Goal: Book appointment/travel/reservation

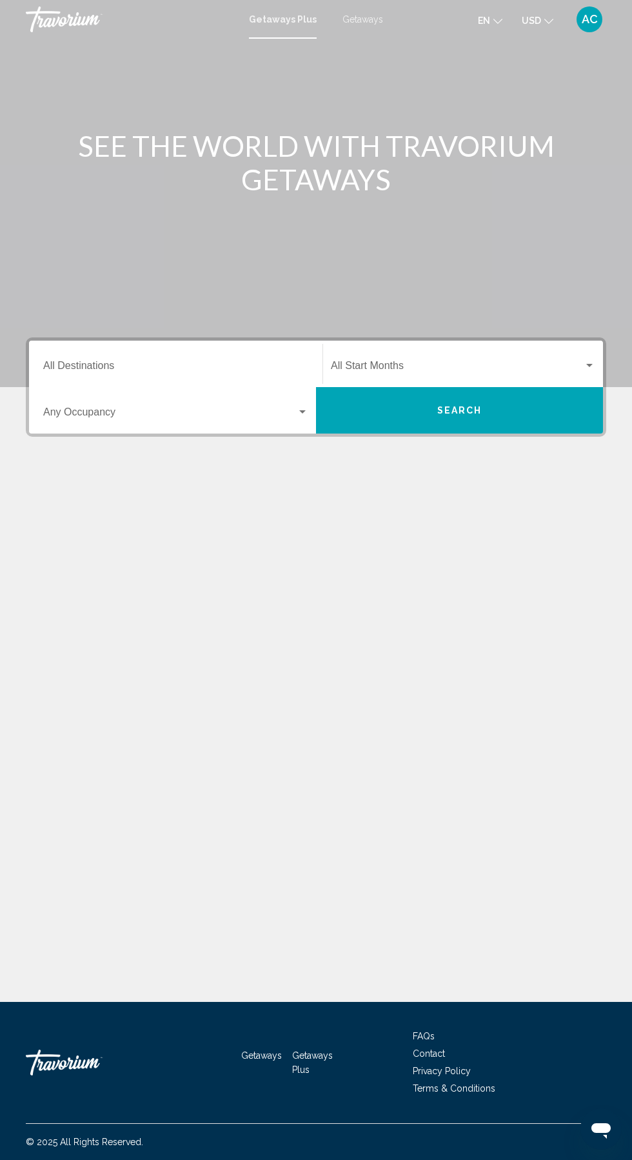
click at [112, 368] on input "Destination All Destinations" at bounding box center [175, 369] width 265 height 12
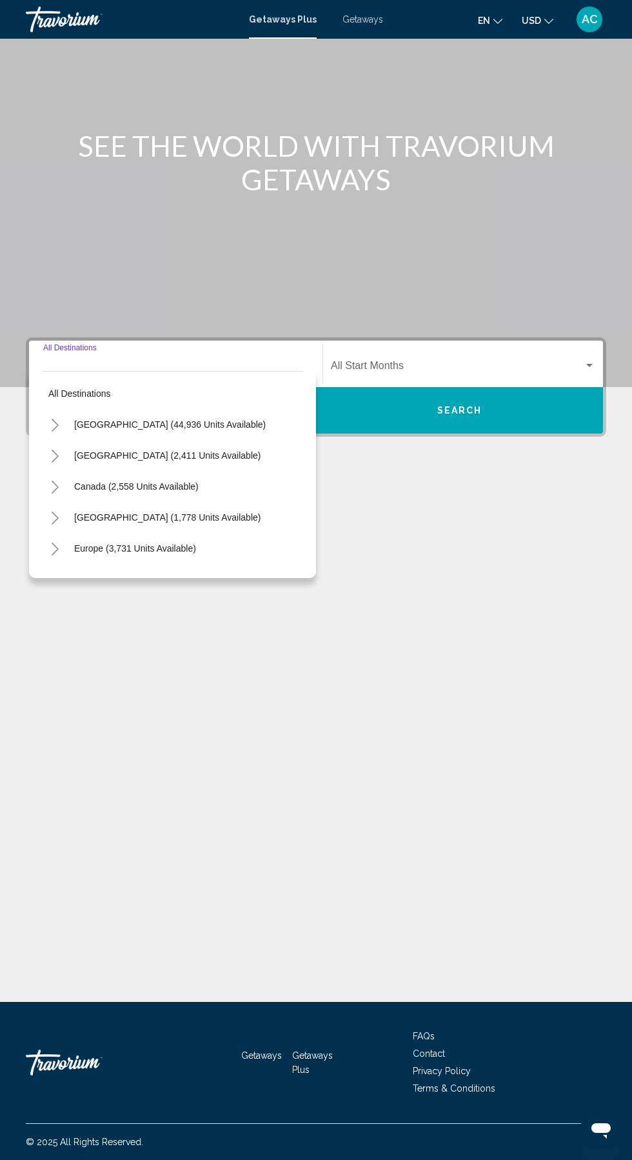
scroll to position [86, 0]
click at [86, 450] on span "[GEOGRAPHIC_DATA] (2,411 units available)" at bounding box center [167, 455] width 186 height 10
type input "**********"
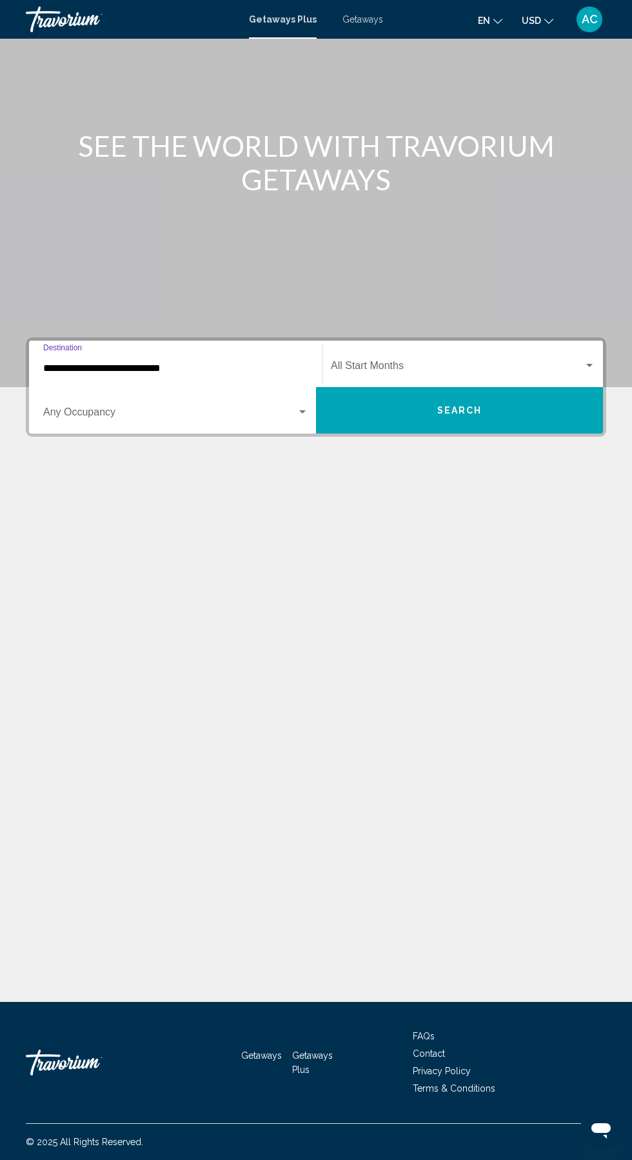
click at [374, 363] on span "Search widget" at bounding box center [457, 369] width 253 height 12
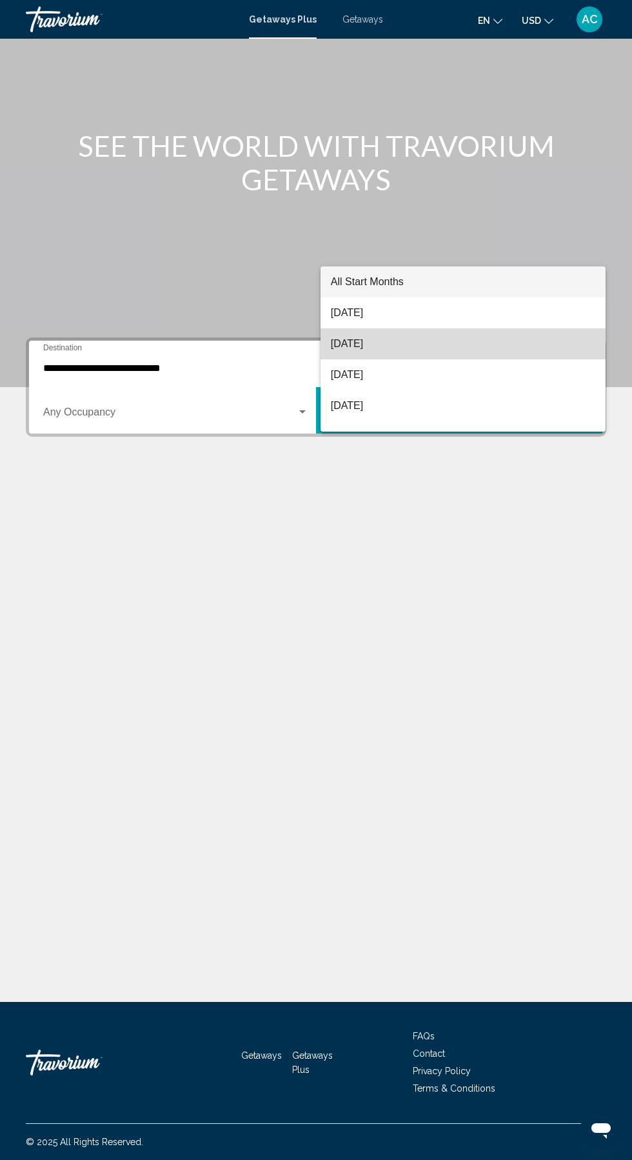
click at [356, 350] on span "[DATE]" at bounding box center [463, 343] width 265 height 31
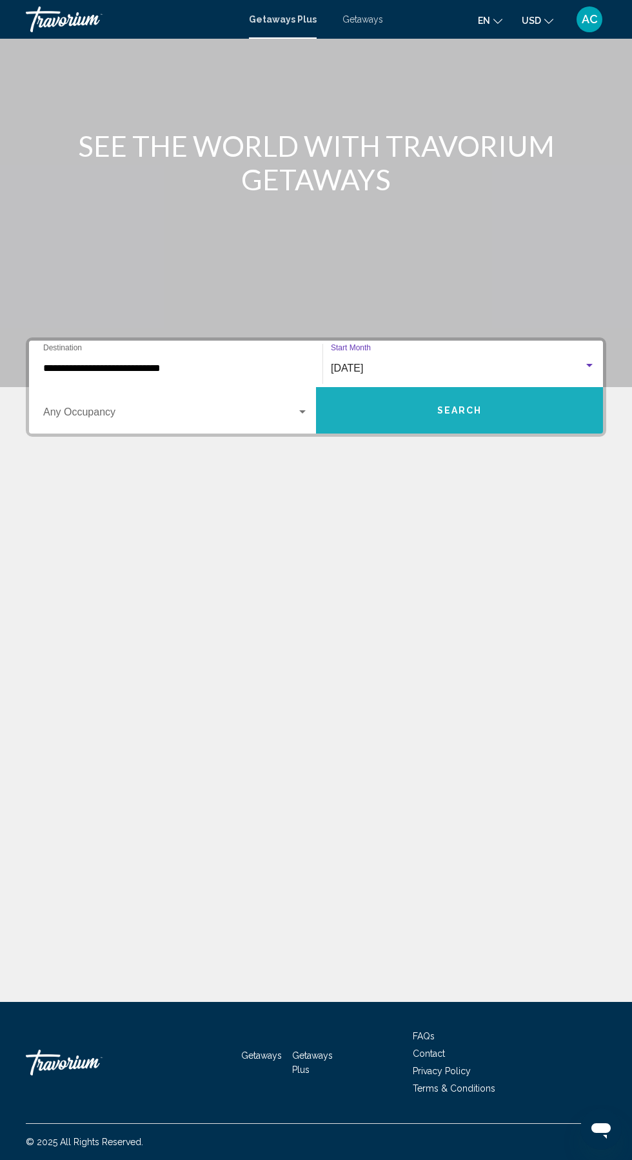
click at [438, 387] on button "Search" at bounding box center [459, 410] width 287 height 46
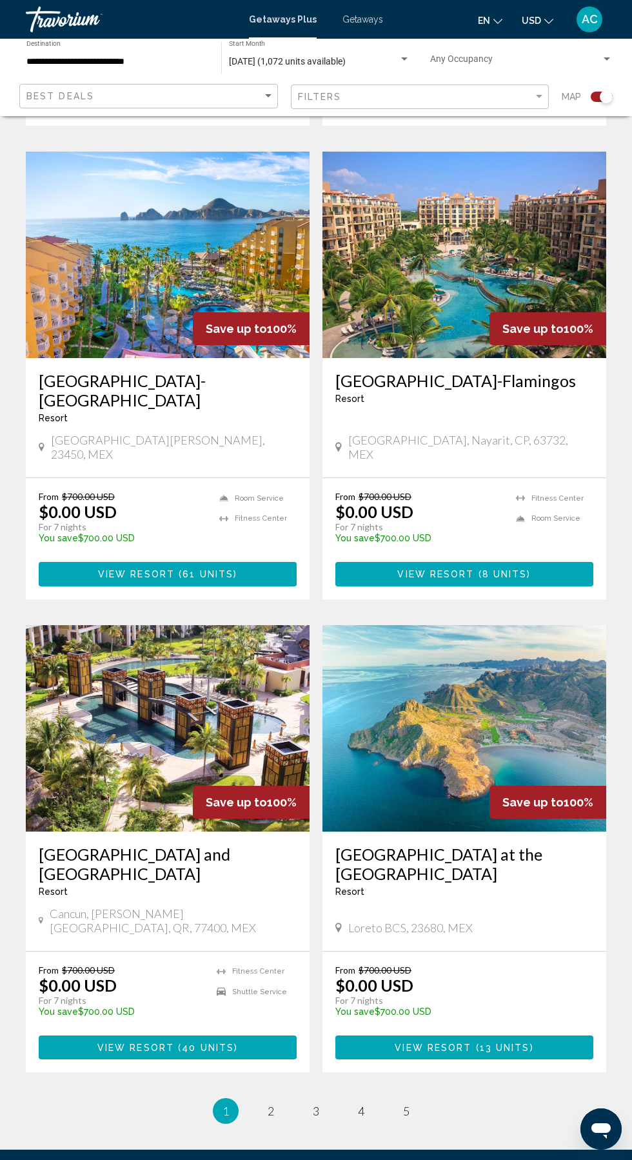
scroll to position [2187, 0]
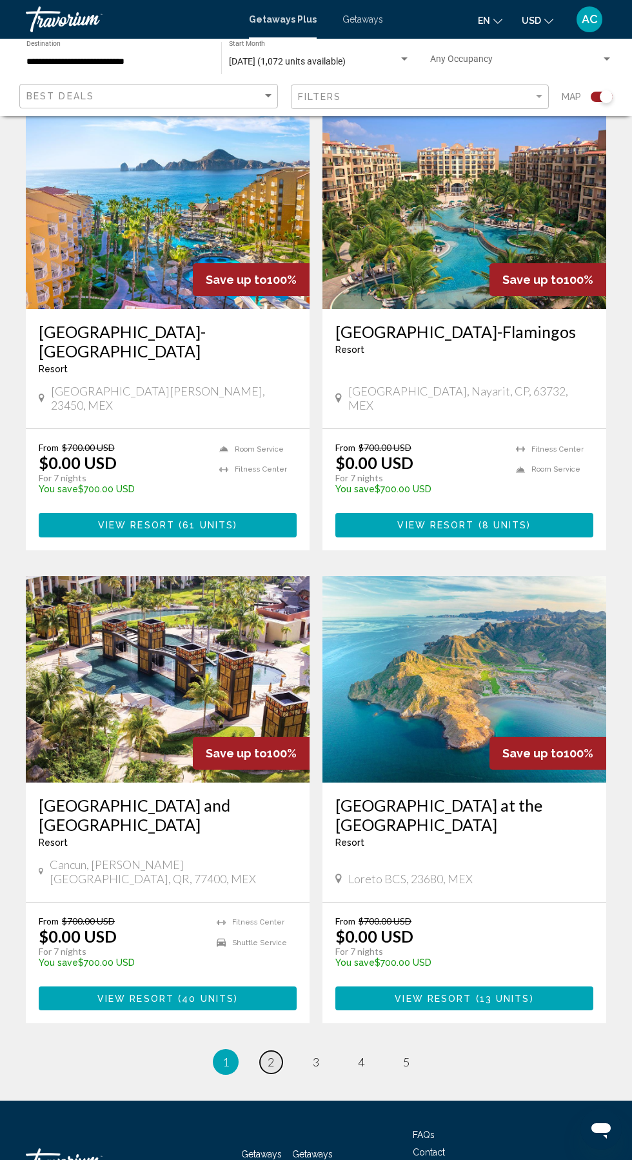
click at [271, 1055] on span "2" at bounding box center [271, 1062] width 6 height 14
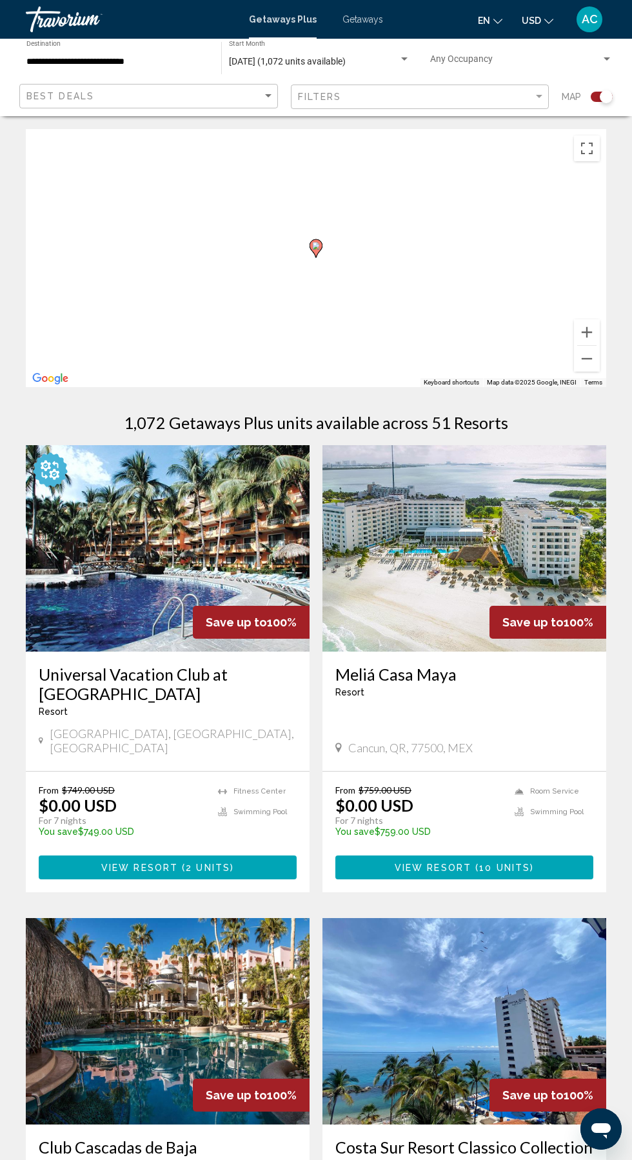
click at [365, 221] on div "To activate drag with keyboard, press Alt + Enter. Once in keyboard drag state,…" at bounding box center [316, 258] width 581 height 258
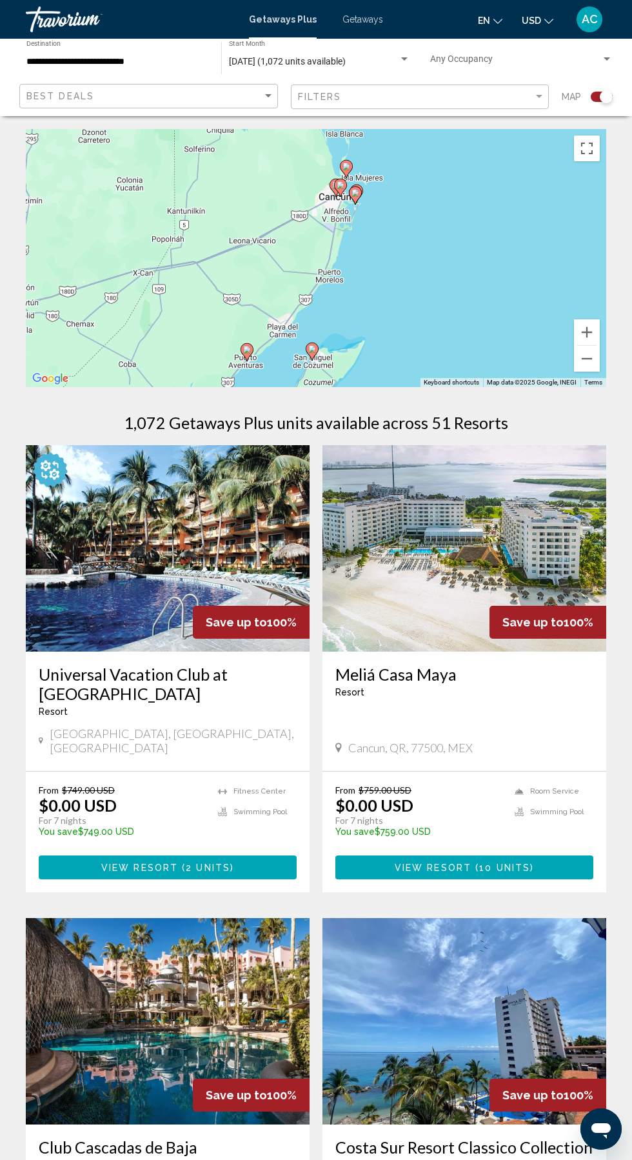
click at [108, 61] on input "**********" at bounding box center [117, 62] width 182 height 10
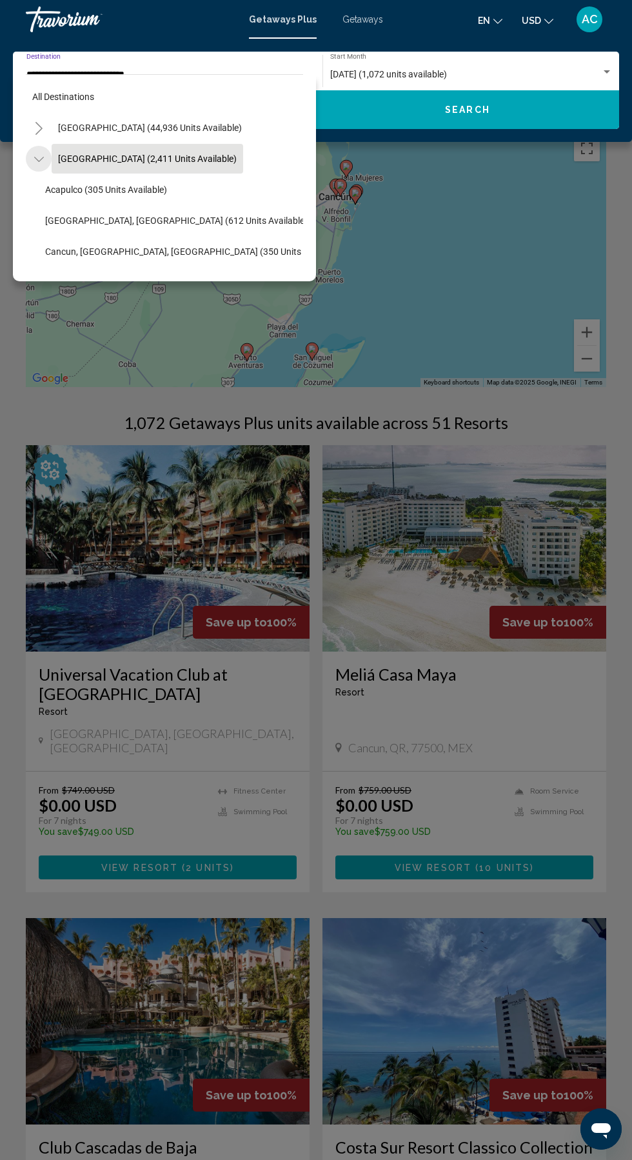
click at [36, 165] on icon "Toggle Mexico (2,411 units available)" at bounding box center [39, 159] width 10 height 13
click at [39, 161] on icon "Toggle Mexico (2,411 units available)" at bounding box center [39, 159] width 10 height 13
click at [116, 251] on span "Cancun, Cozumel, Riviera Maya (350 units available)" at bounding box center [193, 251] width 297 height 10
type input "**********"
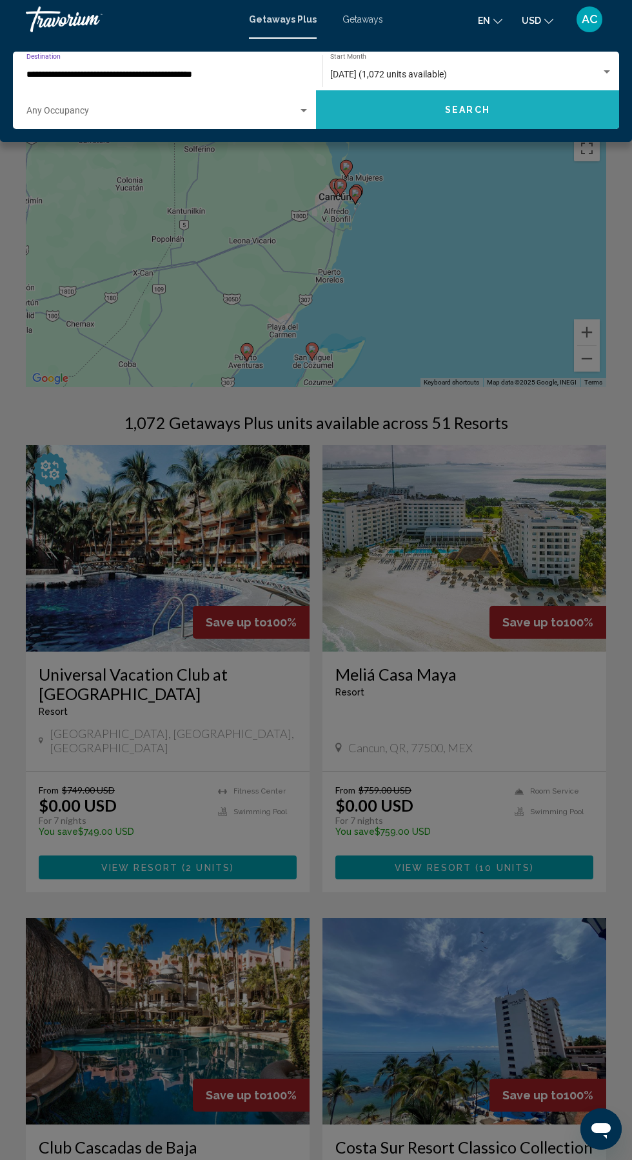
click at [443, 115] on button "Search" at bounding box center [467, 109] width 303 height 39
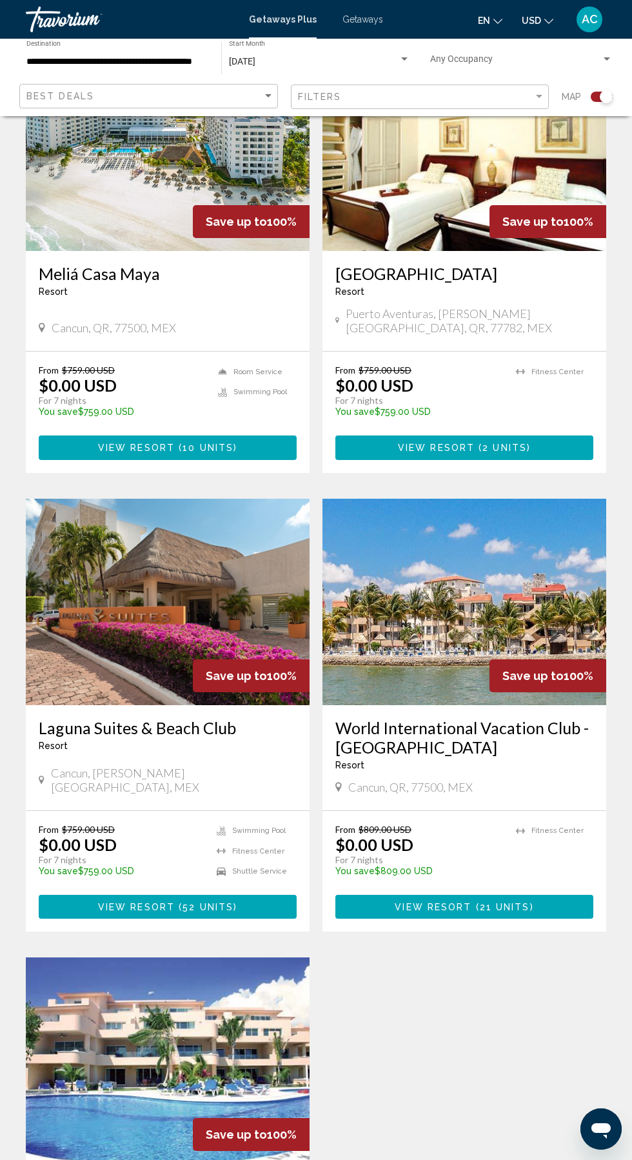
scroll to position [1304, 0]
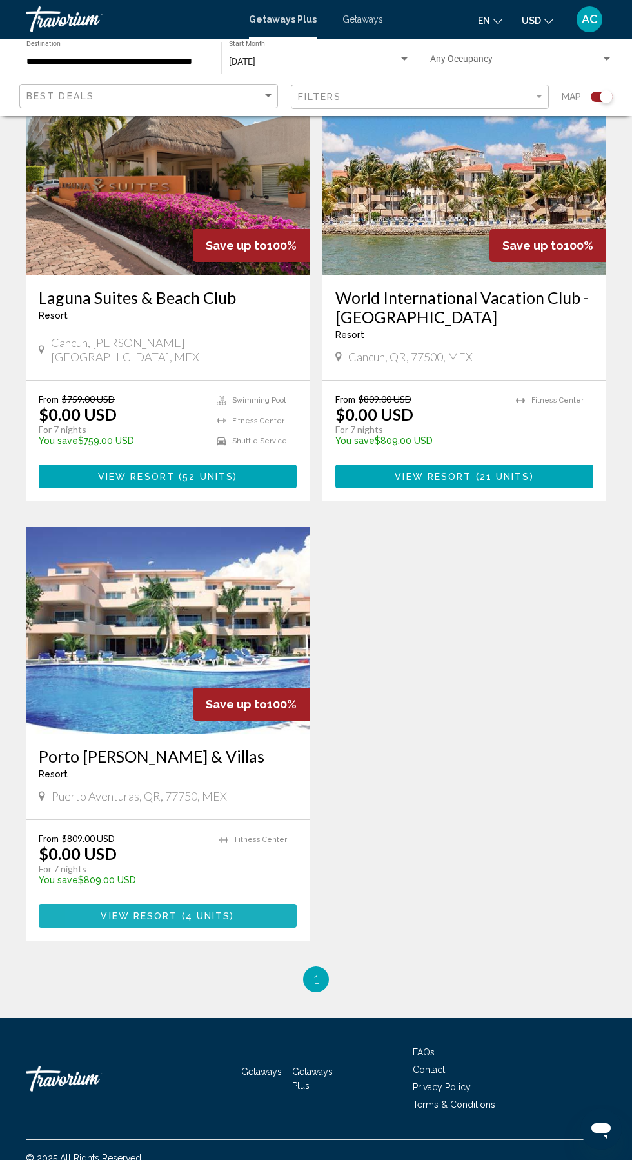
click at [99, 910] on button "View Resort ( 4 units )" at bounding box center [168, 916] width 258 height 24
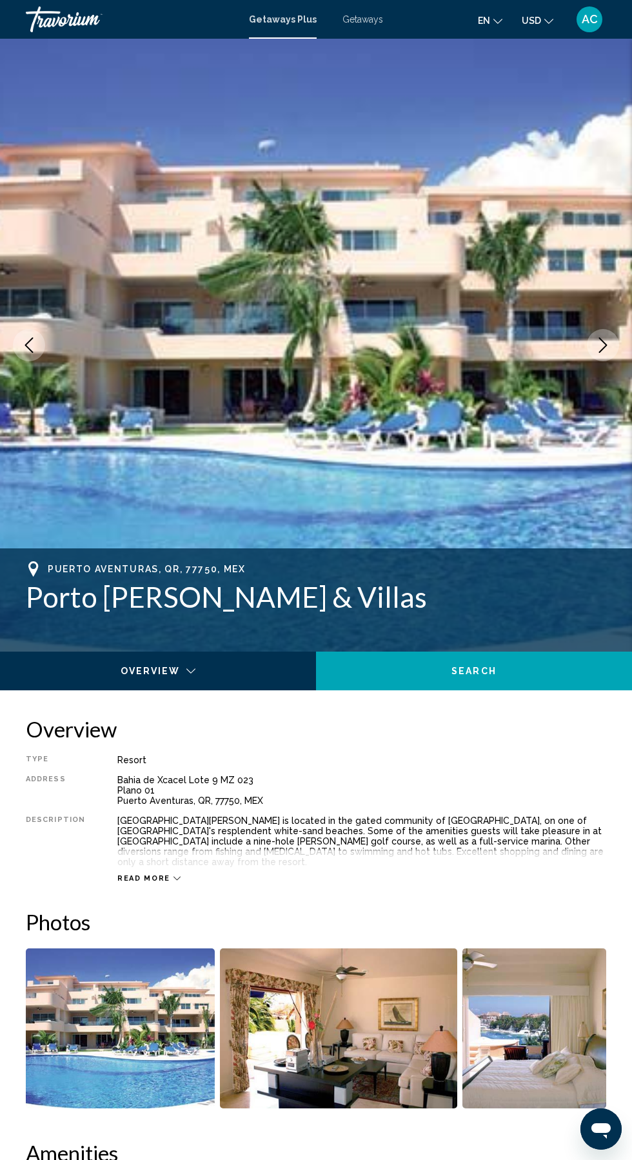
click at [127, 418] on img "Main content" at bounding box center [316, 345] width 632 height 613
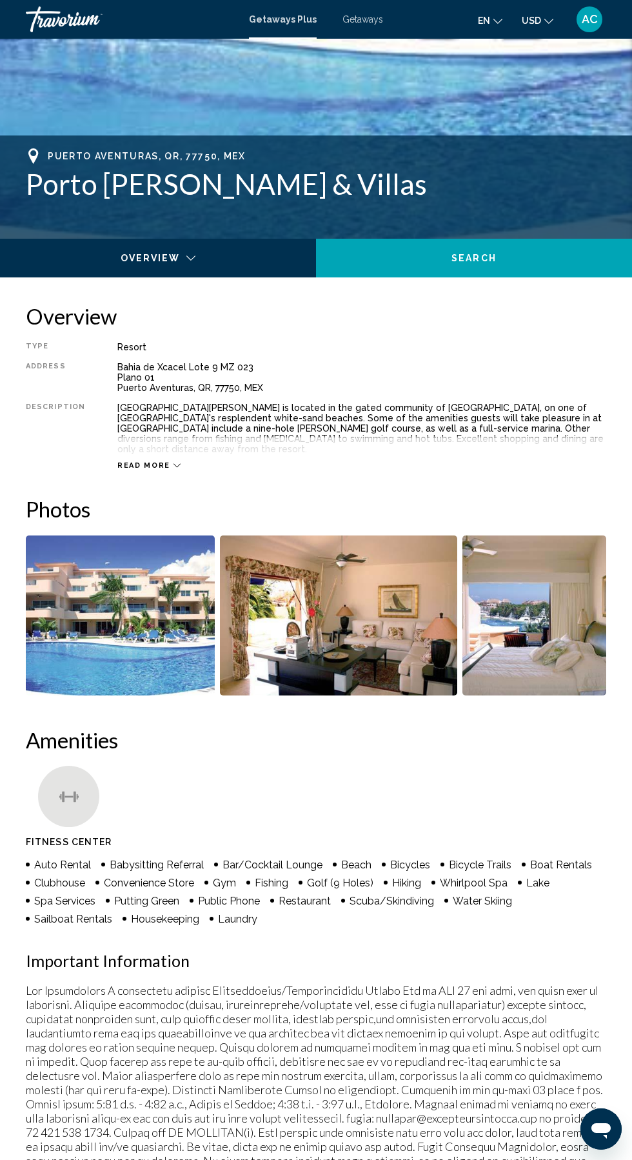
scroll to position [413, 0]
click at [317, 627] on img "Open full-screen image slider" at bounding box center [338, 615] width 237 height 160
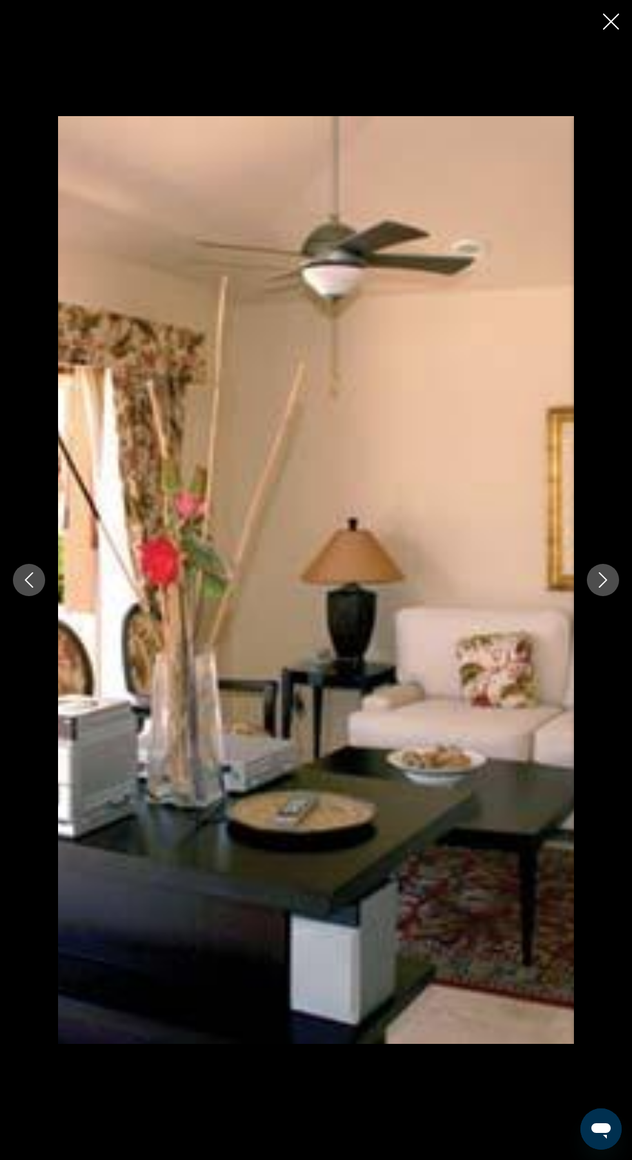
click at [603, 581] on icon "Next image" at bounding box center [602, 579] width 15 height 15
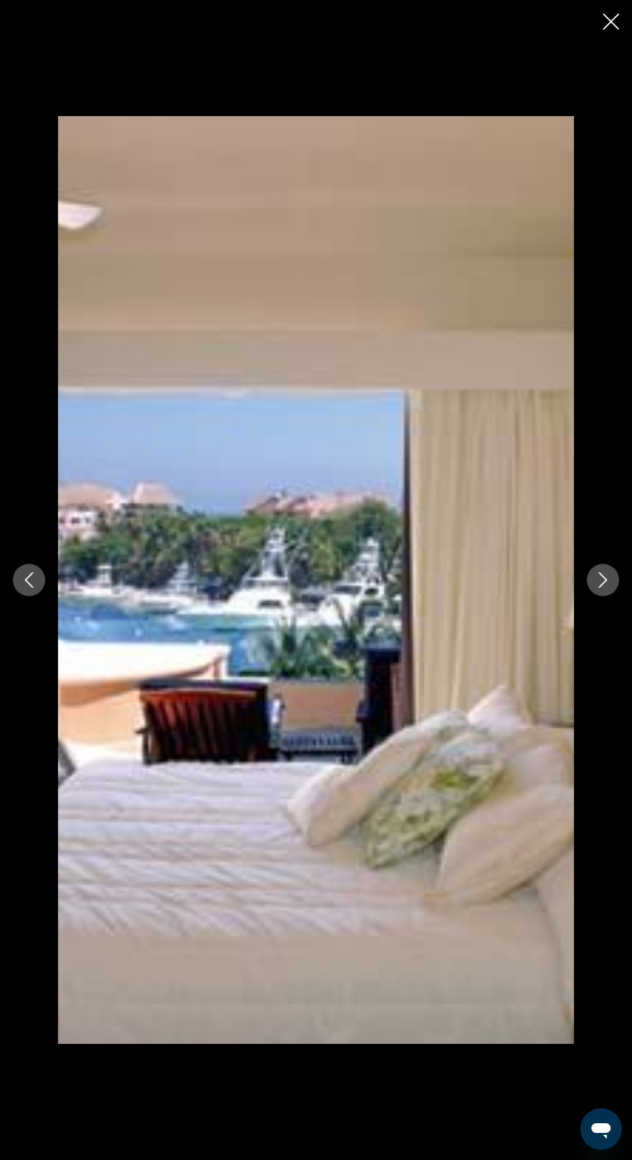
click at [603, 580] on icon "Next image" at bounding box center [602, 579] width 15 height 15
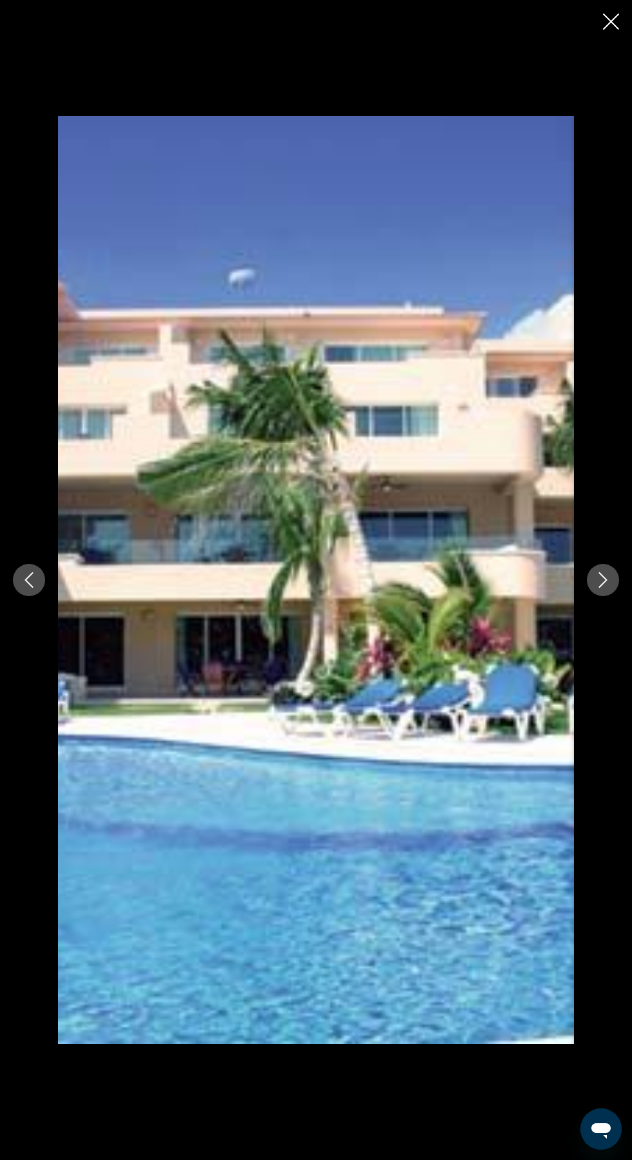
scroll to position [1126, 0]
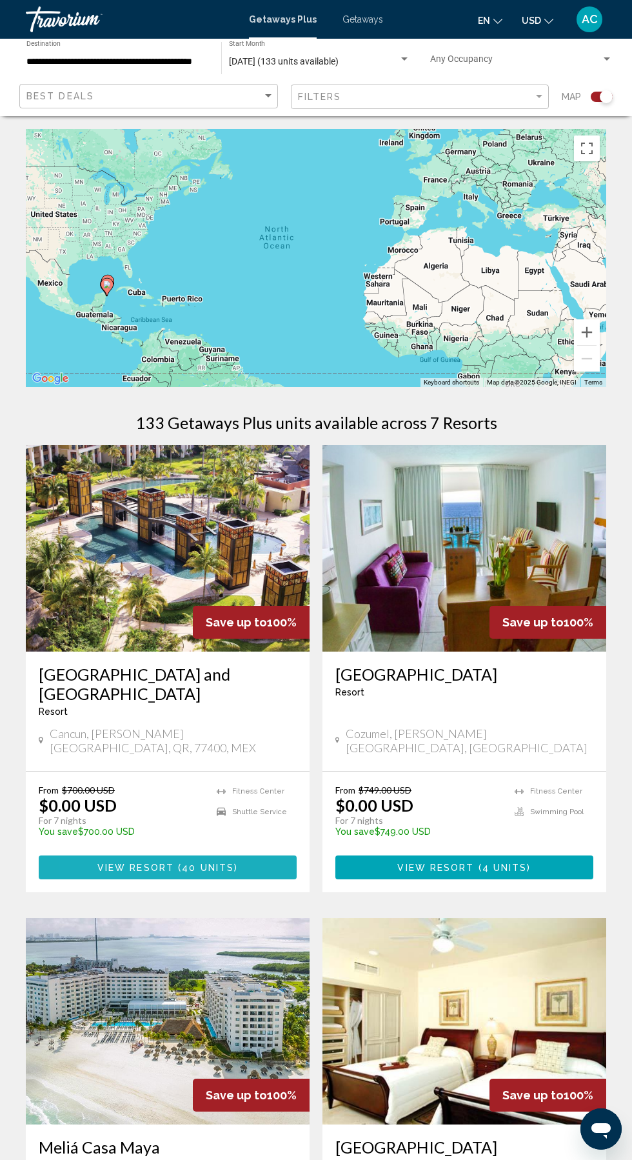
click at [96, 855] on button "View Resort ( 40 units )" at bounding box center [168, 867] width 258 height 24
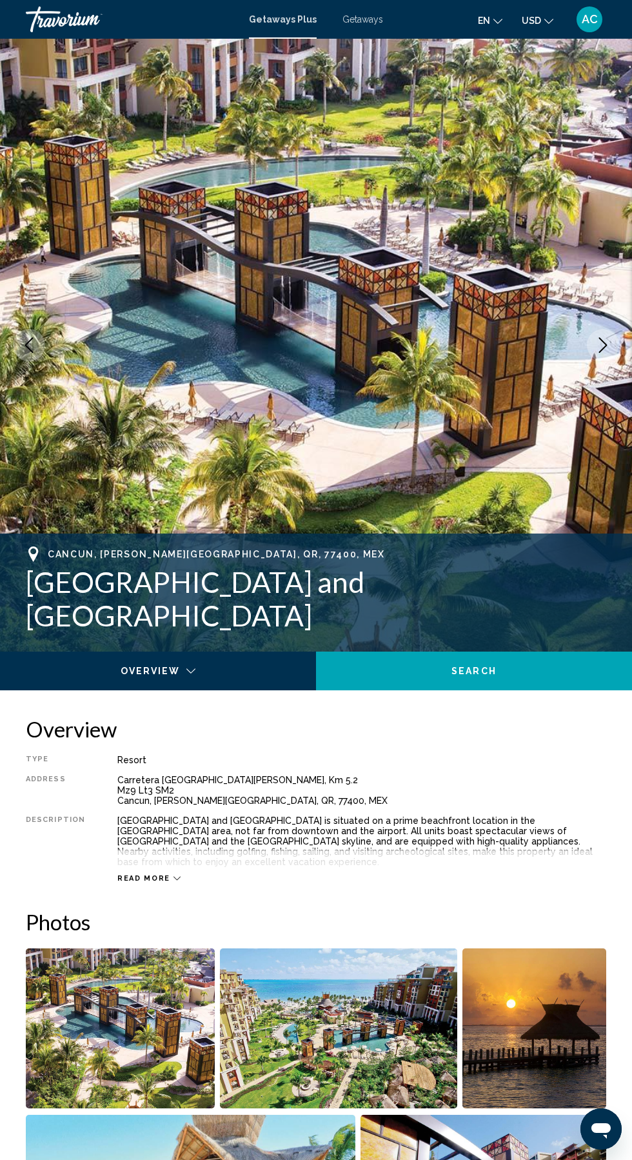
click at [118, 874] on span "Read more" at bounding box center [143, 878] width 53 height 8
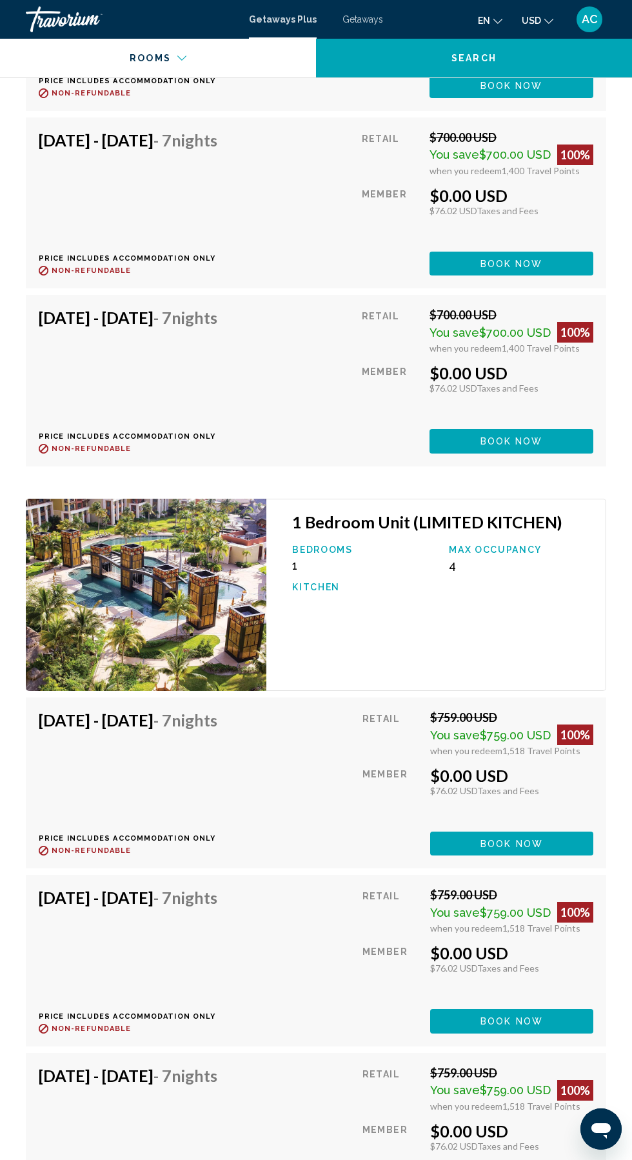
scroll to position [3557, 0]
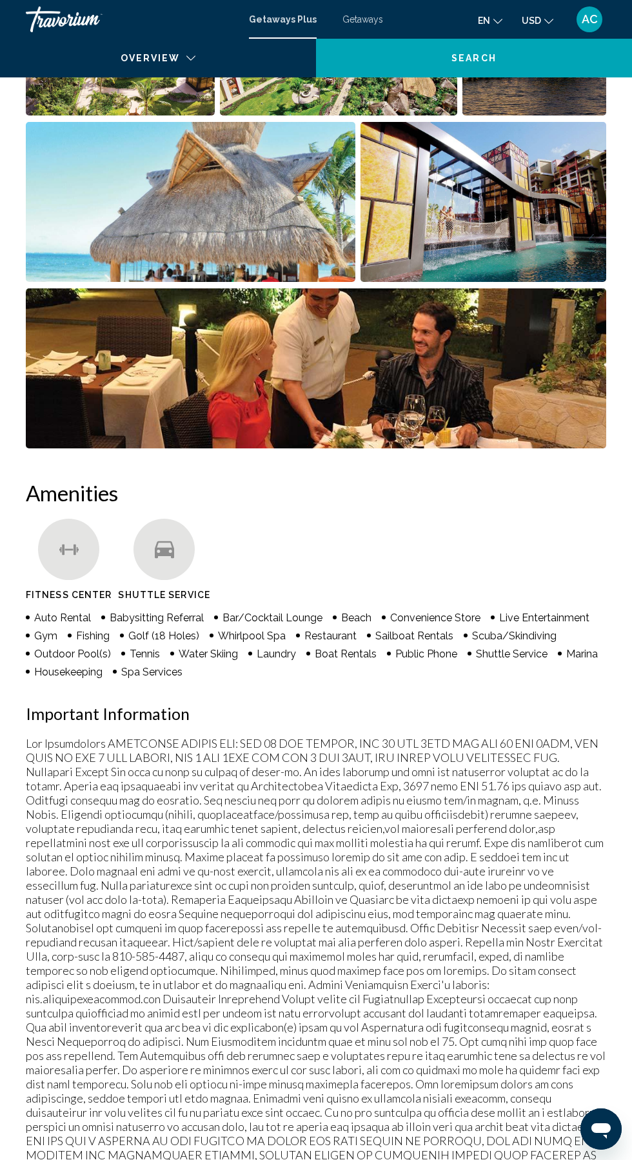
scroll to position [0, 0]
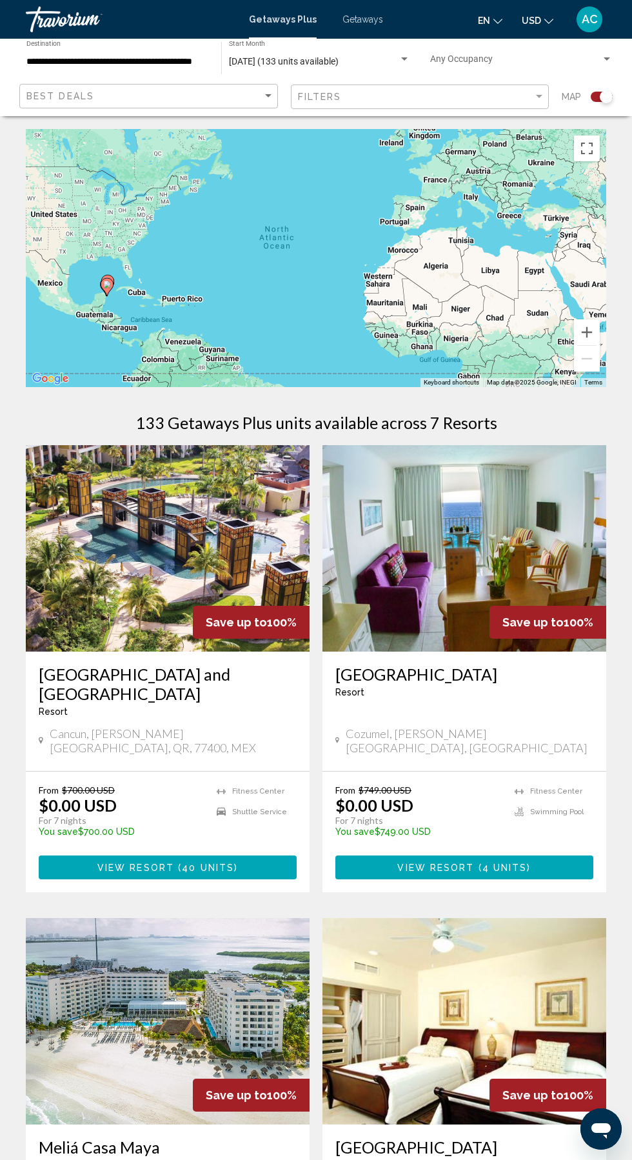
click at [313, 61] on span "September 2025 (133 units available)" at bounding box center [284, 61] width 110 height 10
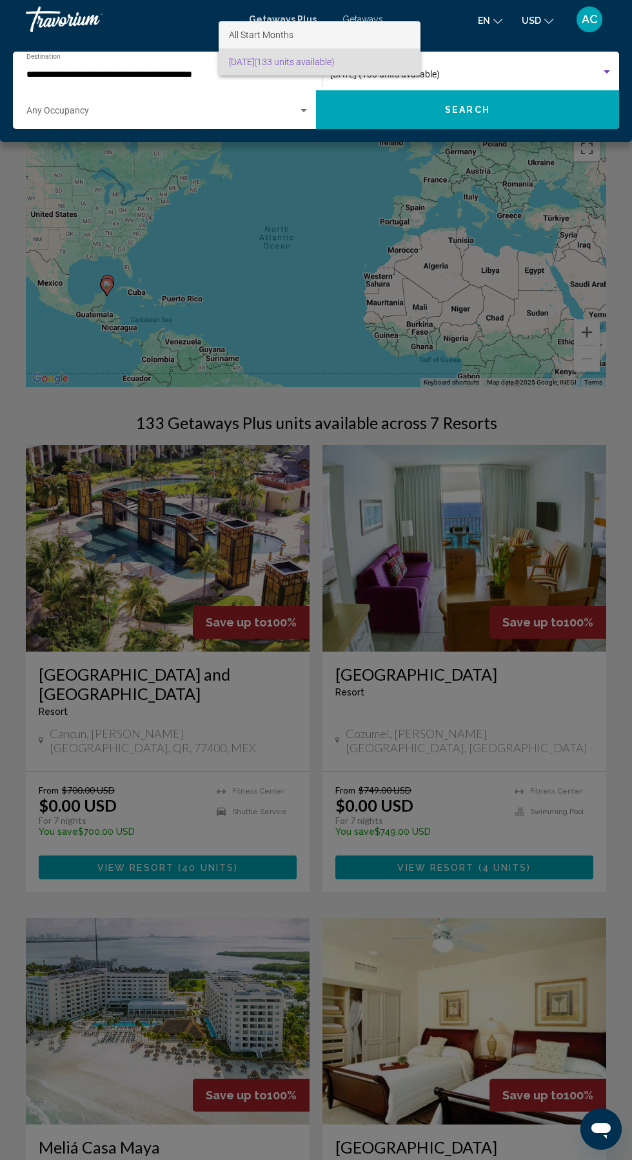
click at [250, 22] on span "All Start Months" at bounding box center [319, 34] width 181 height 27
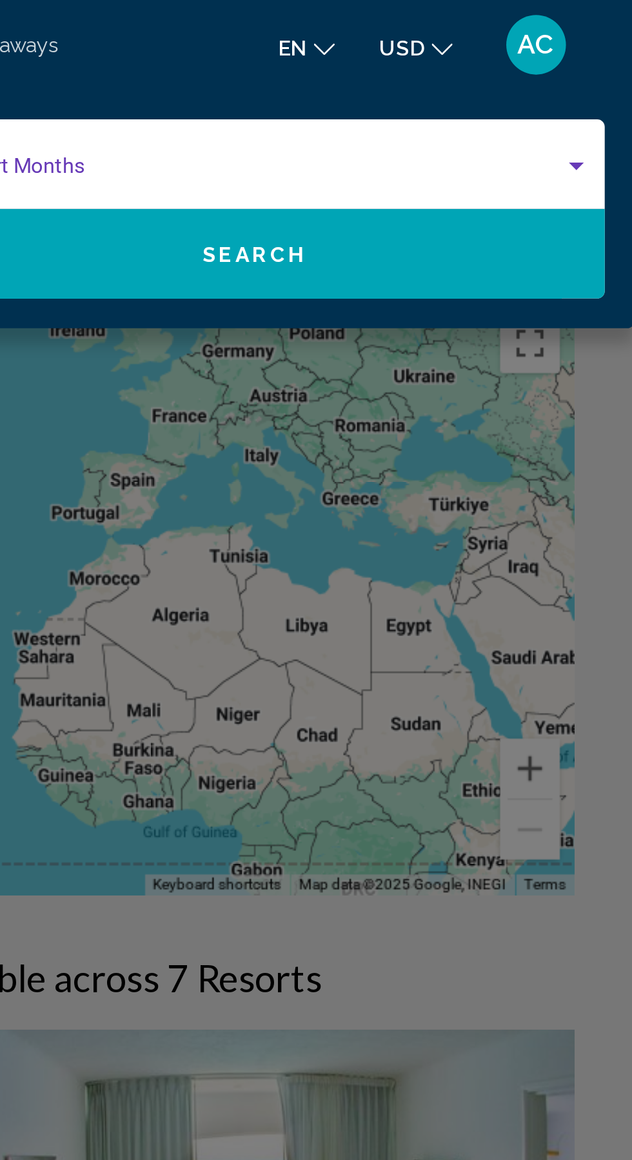
click at [606, 72] on div "Search widget" at bounding box center [607, 71] width 6 height 3
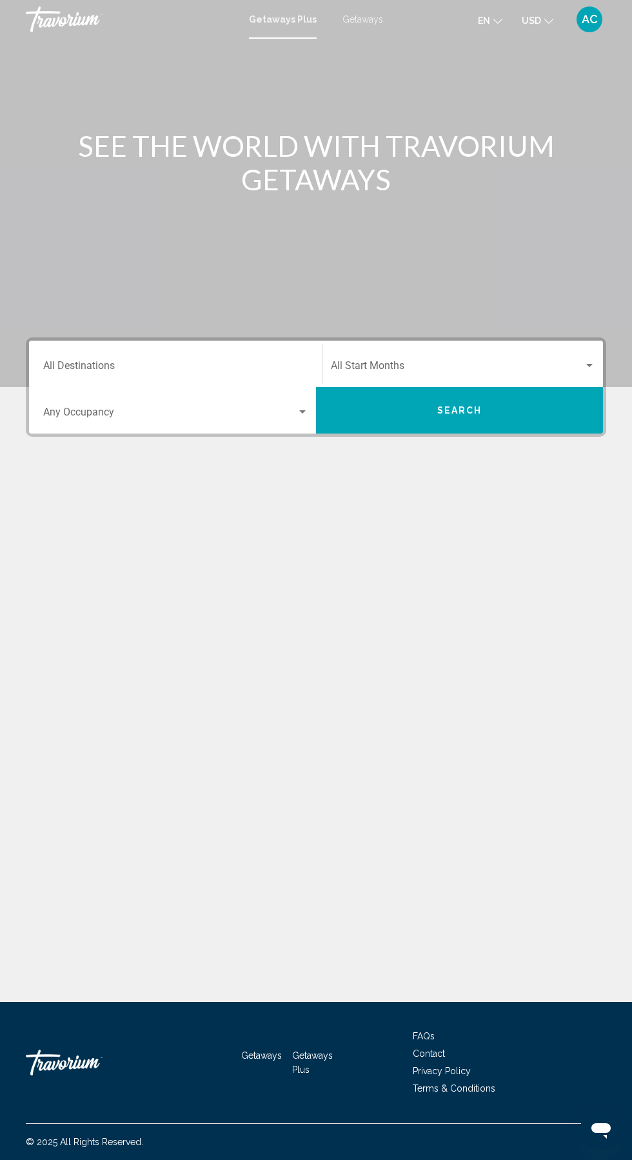
click at [276, 414] on span "Search widget" at bounding box center [170, 415] width 254 height 12
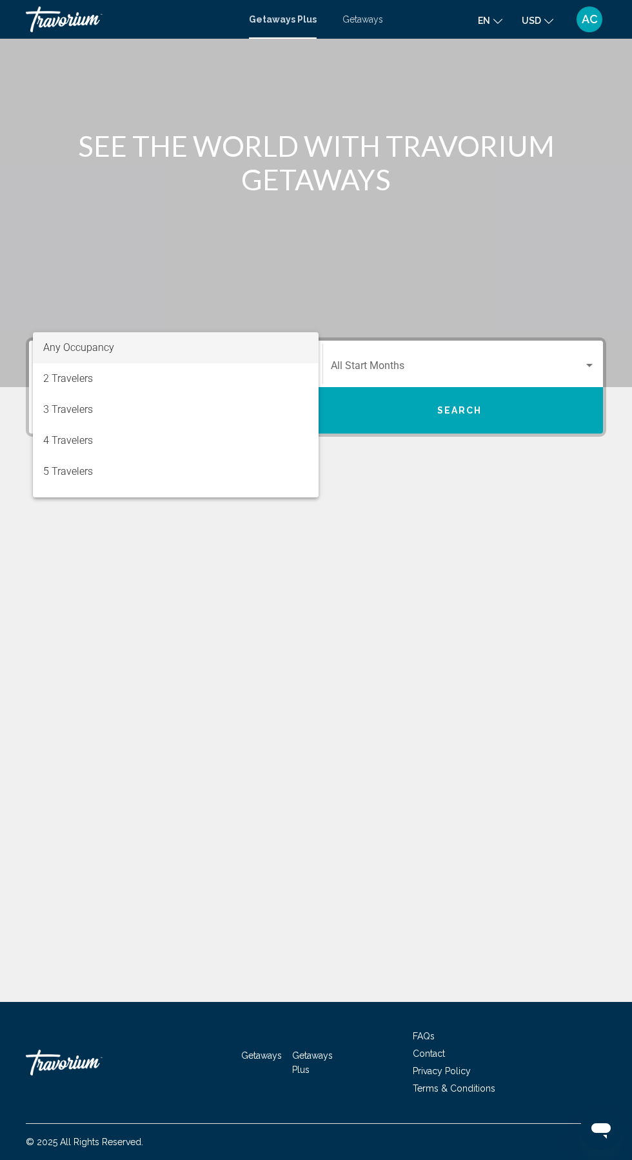
scroll to position [86, 0]
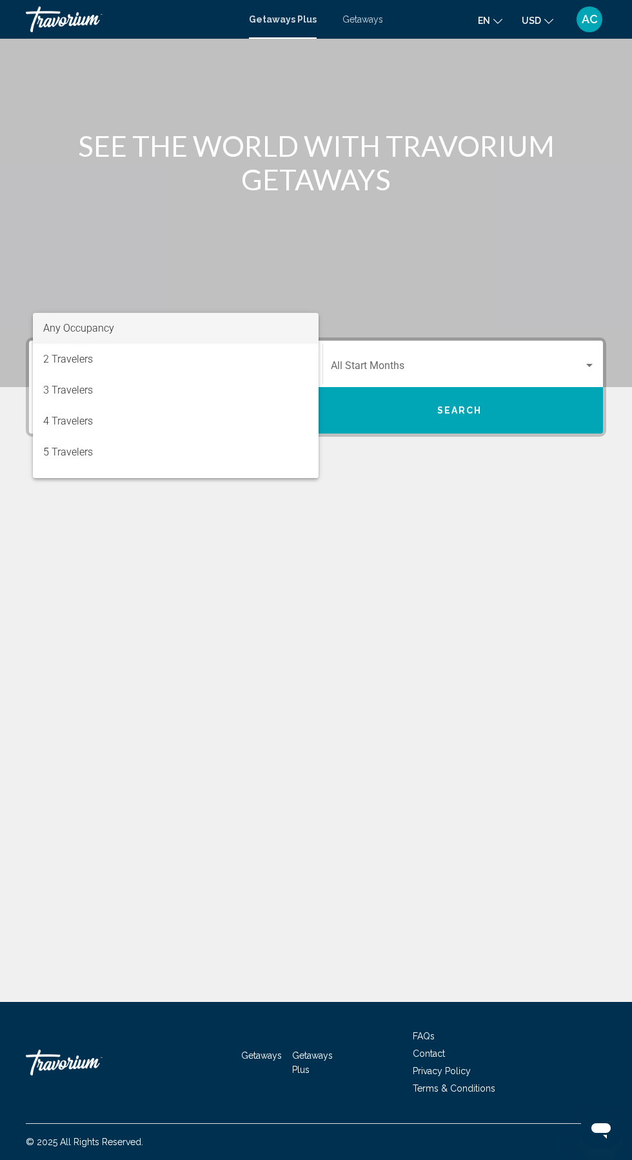
click at [70, 274] on div at bounding box center [316, 580] width 632 height 1160
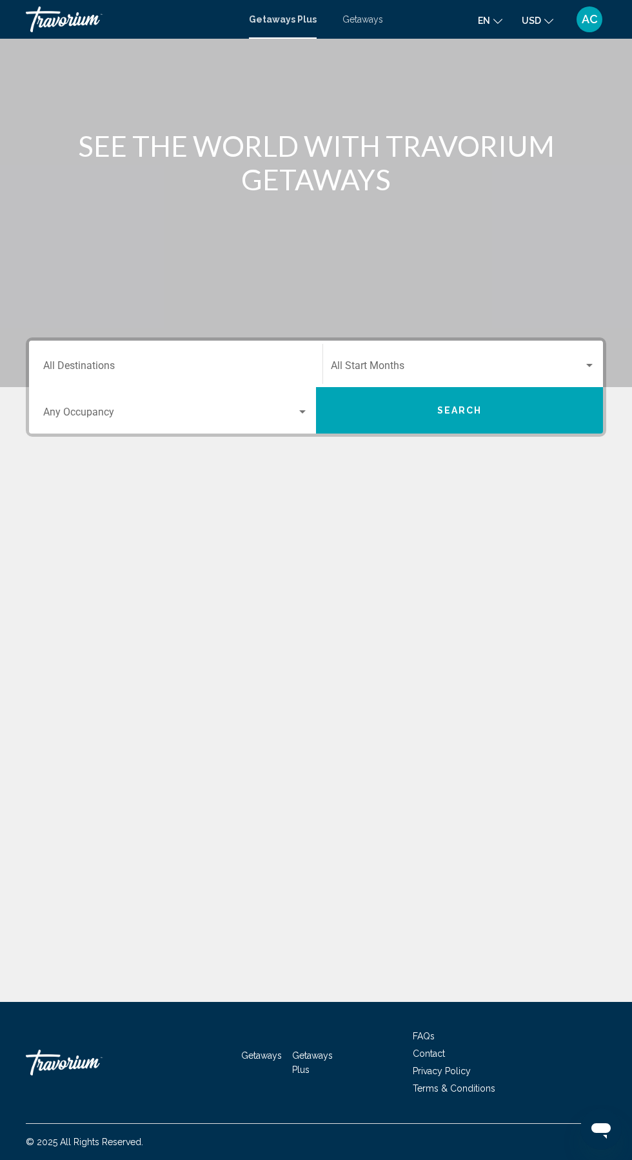
click at [108, 363] on input "Destination All Destinations" at bounding box center [175, 369] width 265 height 12
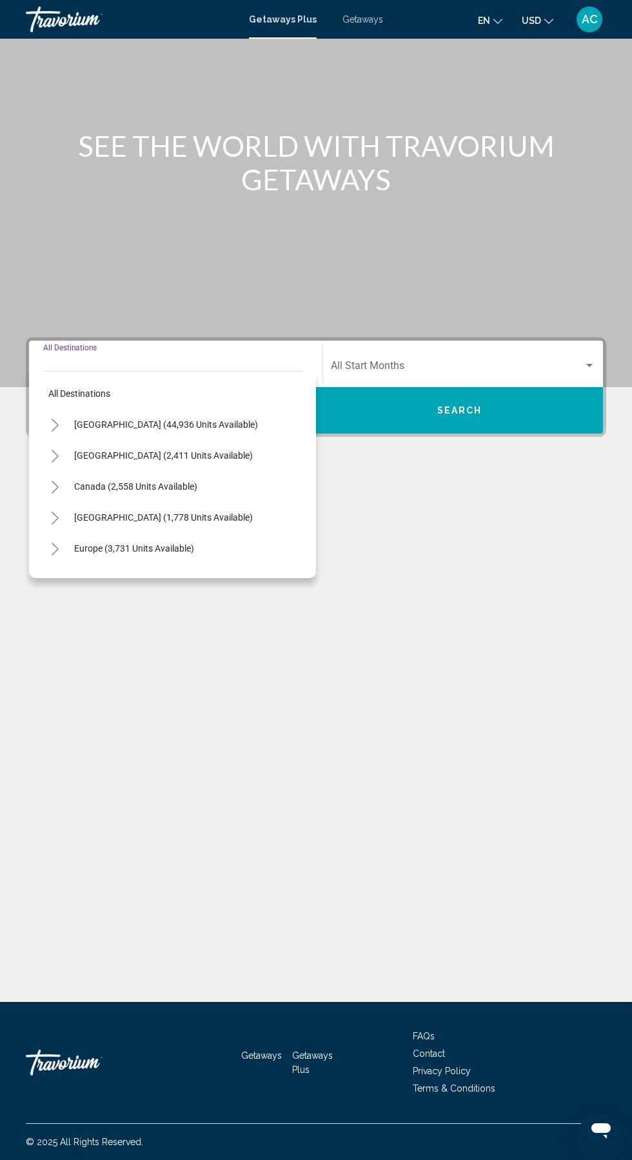
click at [54, 450] on icon "Toggle Mexico (2,411 units available)" at bounding box center [55, 456] width 10 height 13
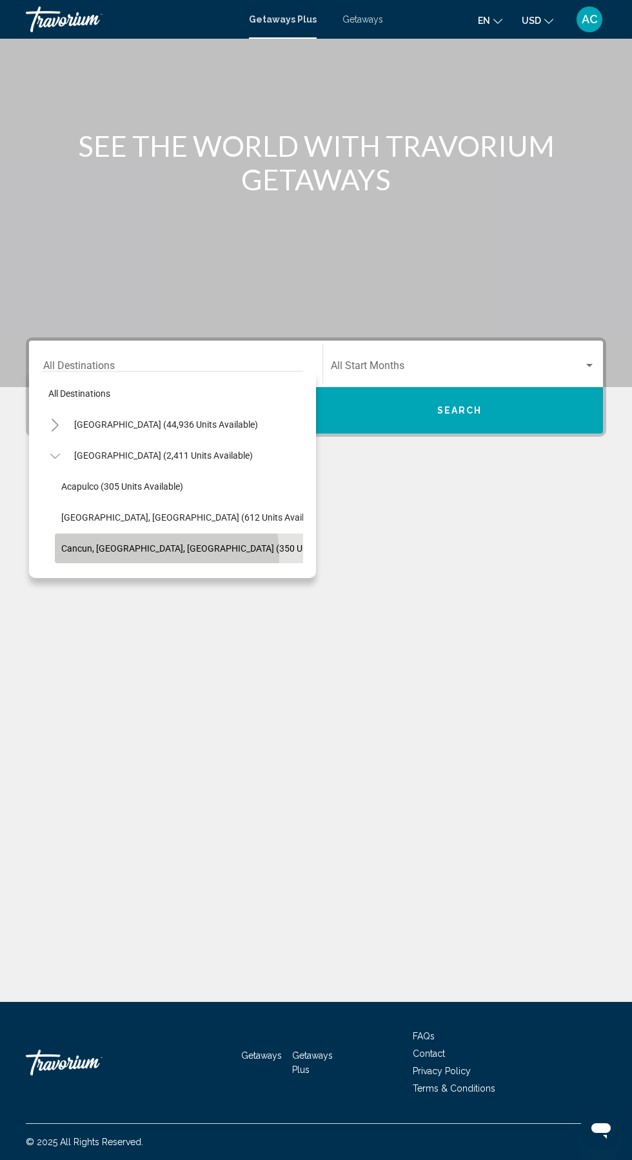
click at [125, 543] on span "Cancun, Cozumel, Riviera Maya (350 units available)" at bounding box center [209, 548] width 297 height 10
type input "**********"
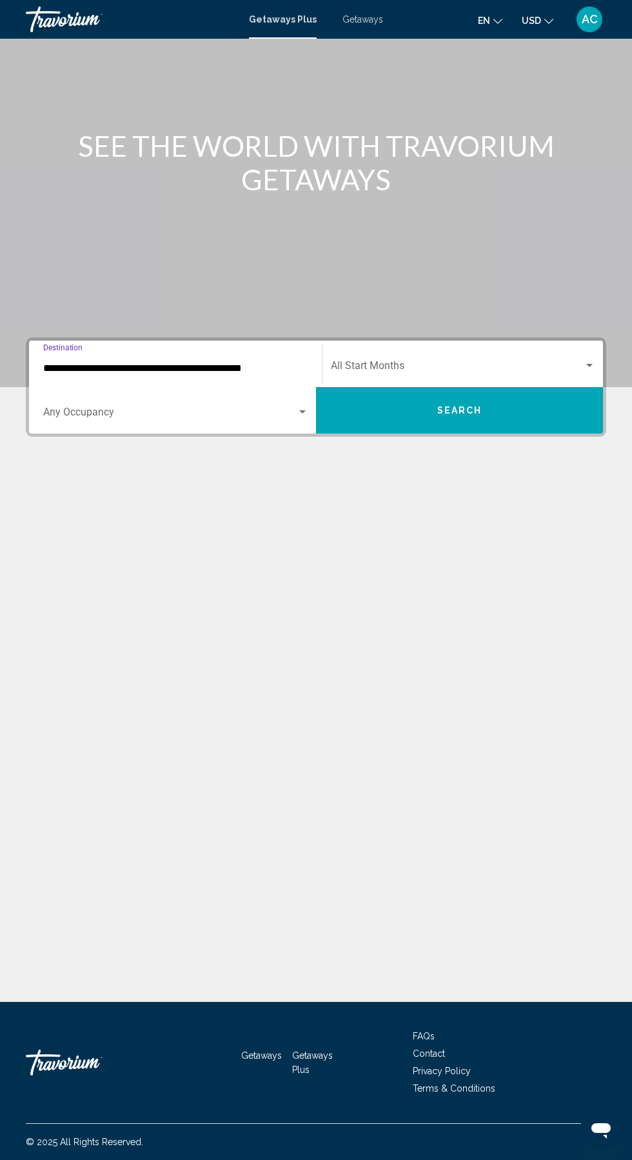
click at [422, 363] on span "Search widget" at bounding box center [457, 369] width 253 height 12
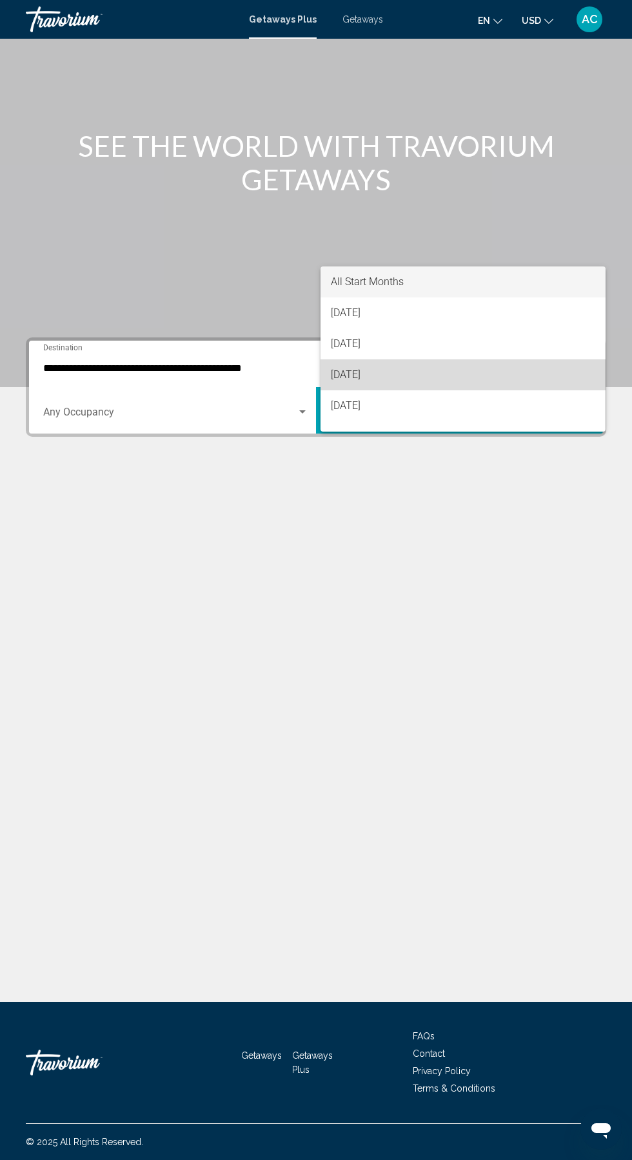
click at [350, 375] on span "[DATE]" at bounding box center [463, 374] width 265 height 31
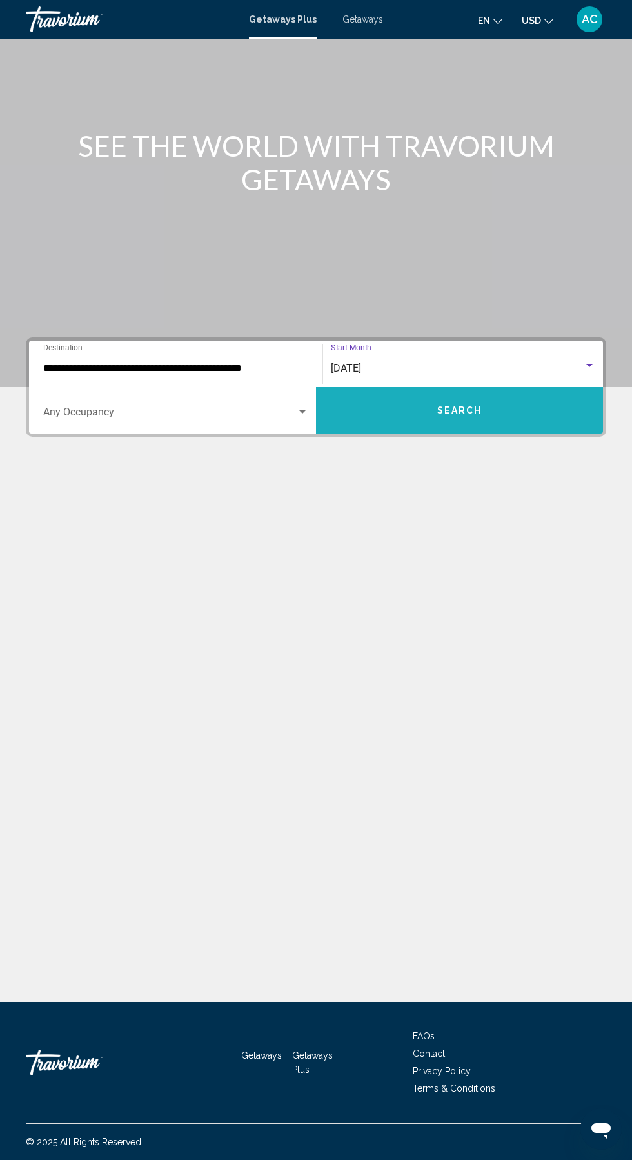
click at [430, 387] on button "Search" at bounding box center [459, 410] width 287 height 46
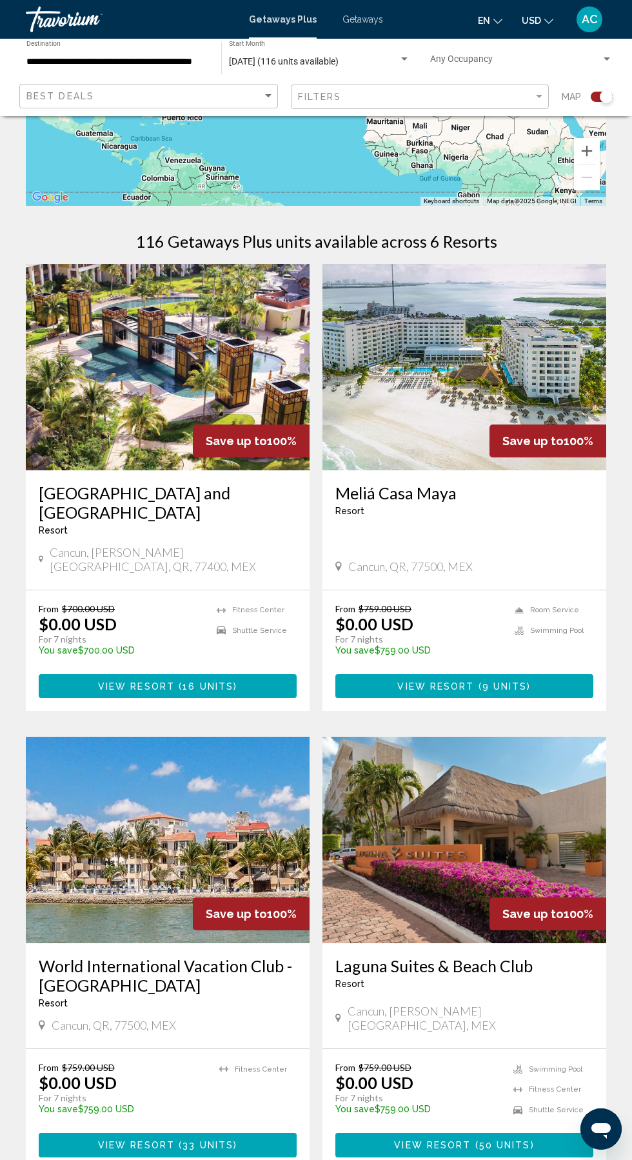
scroll to position [186, 0]
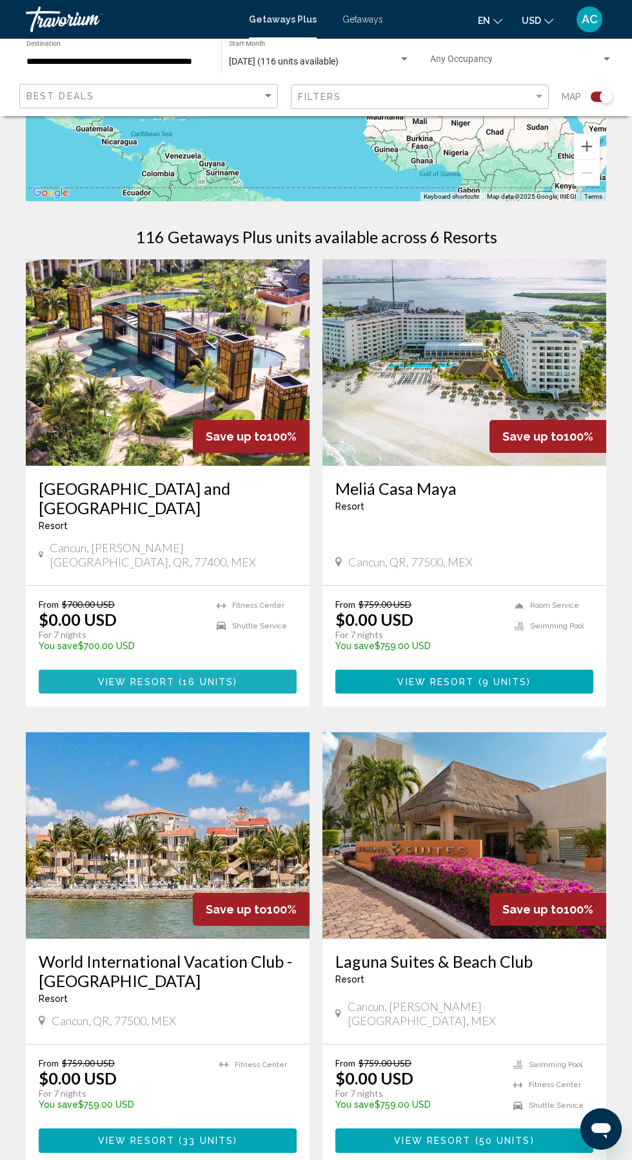
click at [125, 677] on span "View Resort" at bounding box center [136, 682] width 77 height 10
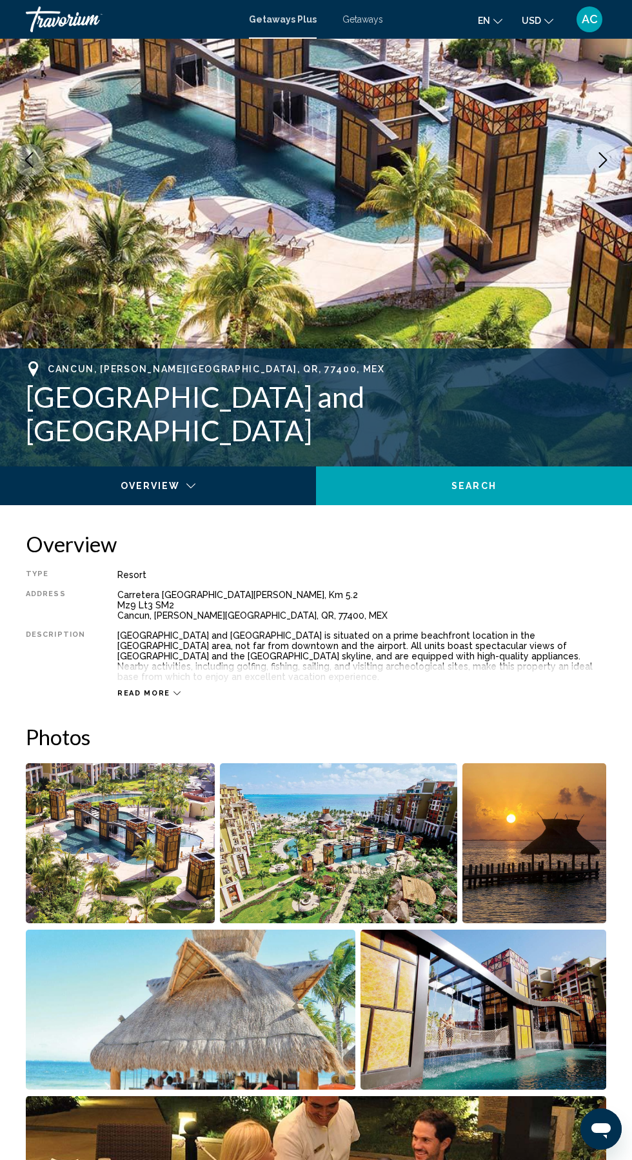
scroll to position [185, 0]
click at [128, 690] on span "Read more" at bounding box center [143, 694] width 53 height 8
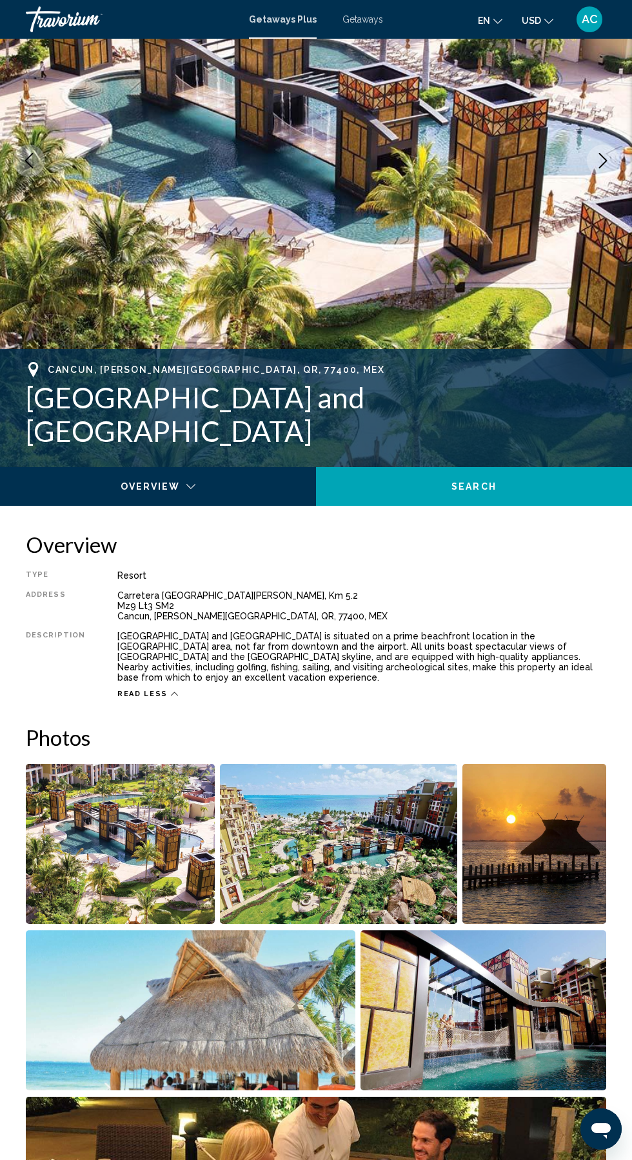
click at [54, 375] on div "Cancun, Quintana Roo, QR, 77400, MEX Villa del Palmar Cancún Beach Resort and S…" at bounding box center [316, 408] width 632 height 118
click at [97, 394] on div "Cancun, Quintana Roo, QR, 77400, MEX Villa del Palmar Cancún Beach Resort and S…" at bounding box center [316, 405] width 581 height 86
click at [170, 576] on div "Resort" at bounding box center [361, 575] width 489 height 10
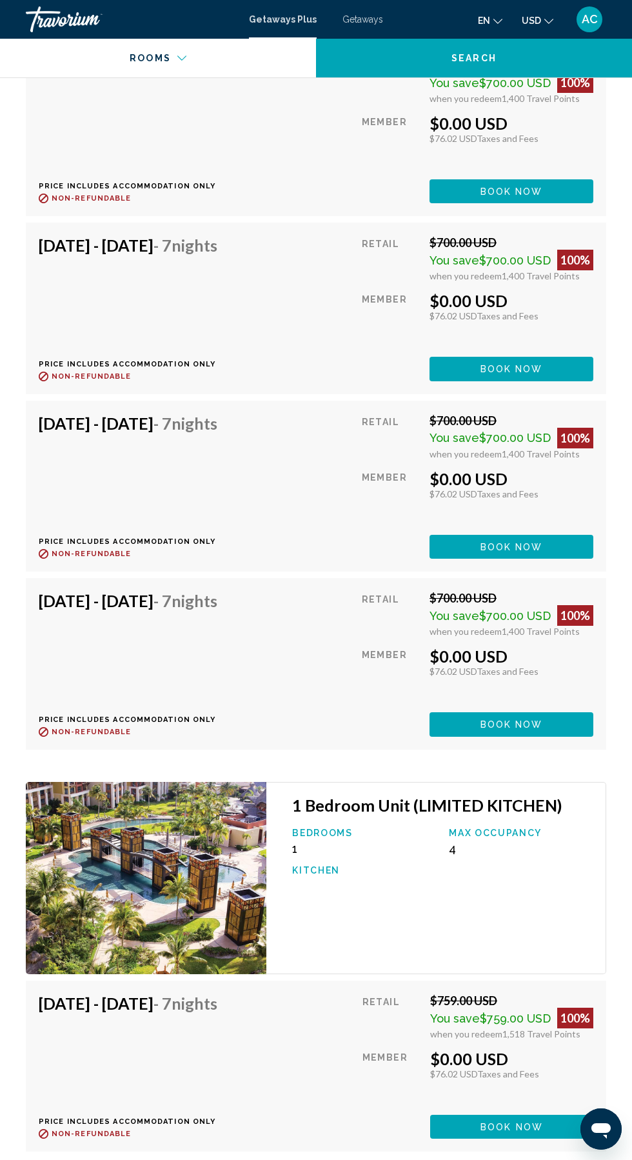
scroll to position [3202, 0]
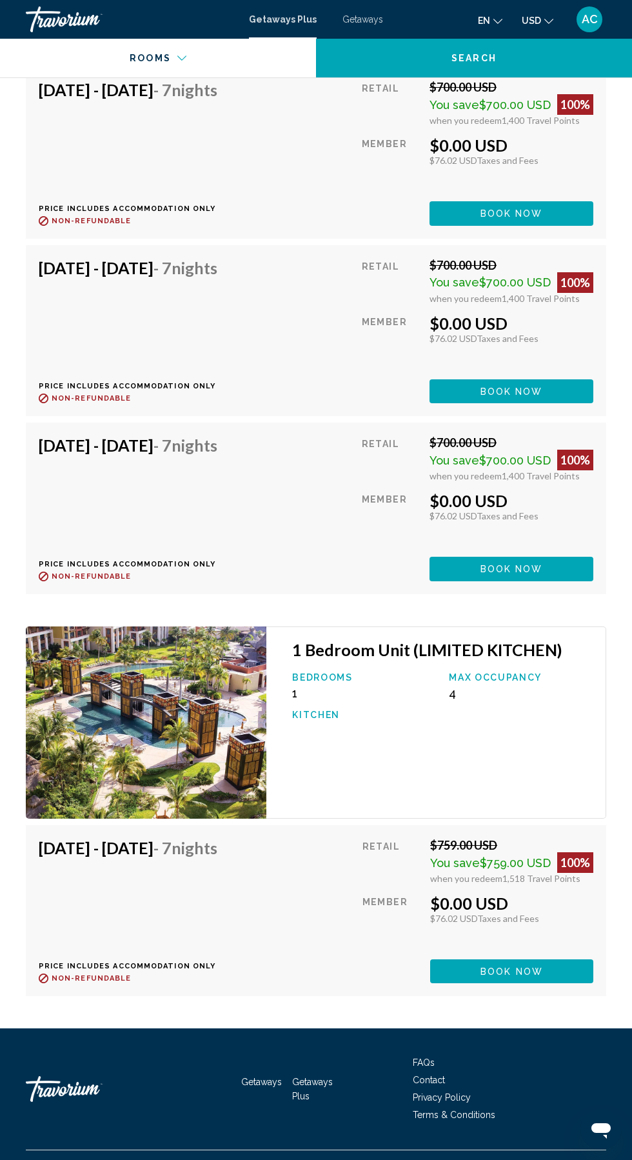
click at [166, 898] on div "Oct 18, 2025 - Oct 25, 2025 - 7 Nights Price includes accommodation only Refund…" at bounding box center [133, 910] width 188 height 145
click at [462, 959] on button "Book now" at bounding box center [511, 971] width 163 height 24
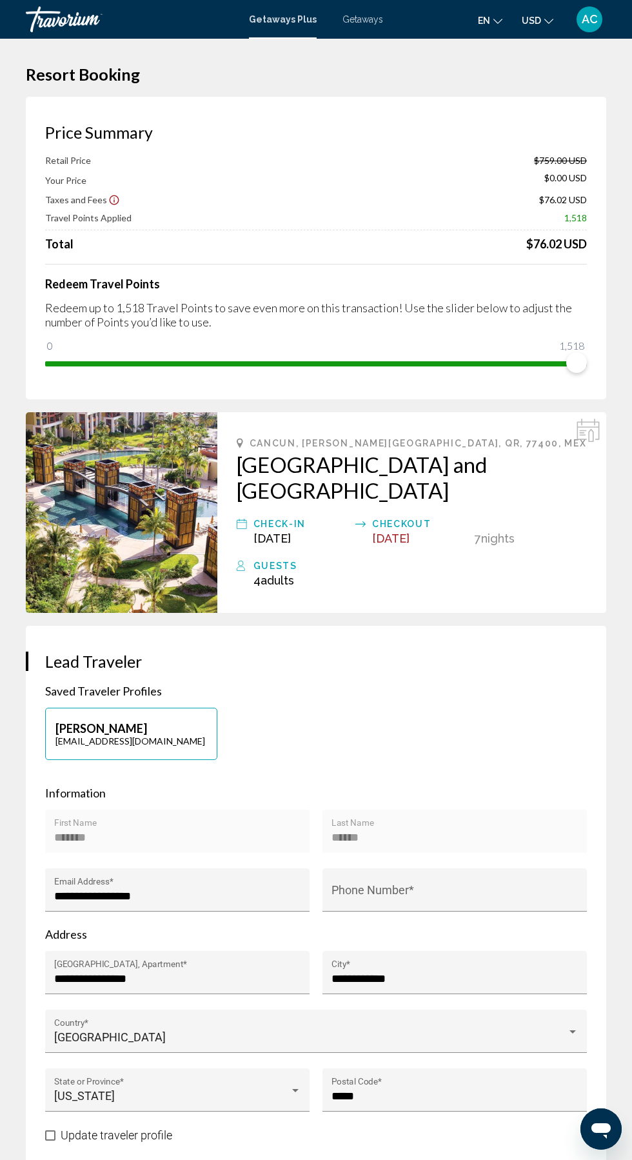
click at [110, 200] on icon "Show Taxes and Fees disclaimer" at bounding box center [115, 200] width 10 height 10
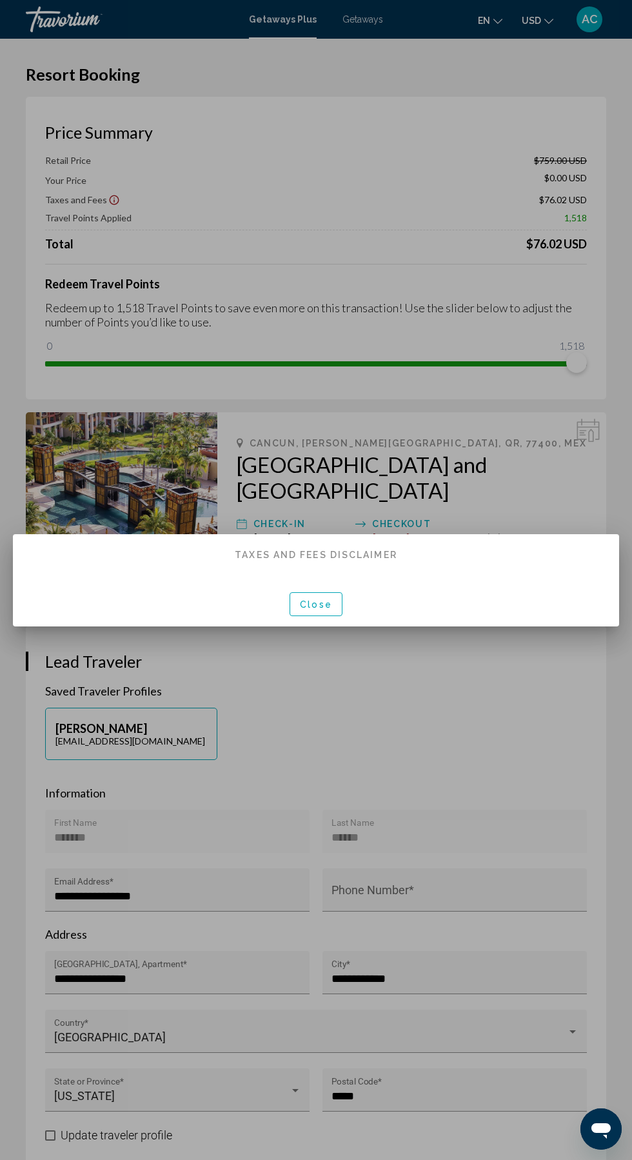
click at [59, 312] on div at bounding box center [316, 580] width 632 height 1160
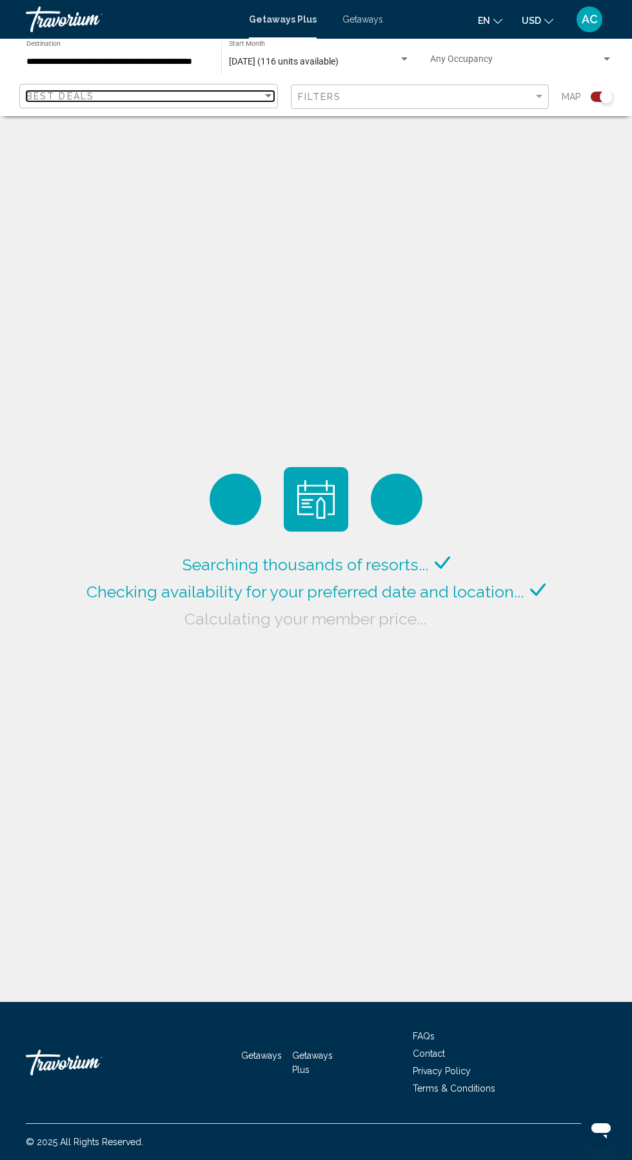
click at [87, 101] on span "Best Deals" at bounding box center [60, 96] width 68 height 10
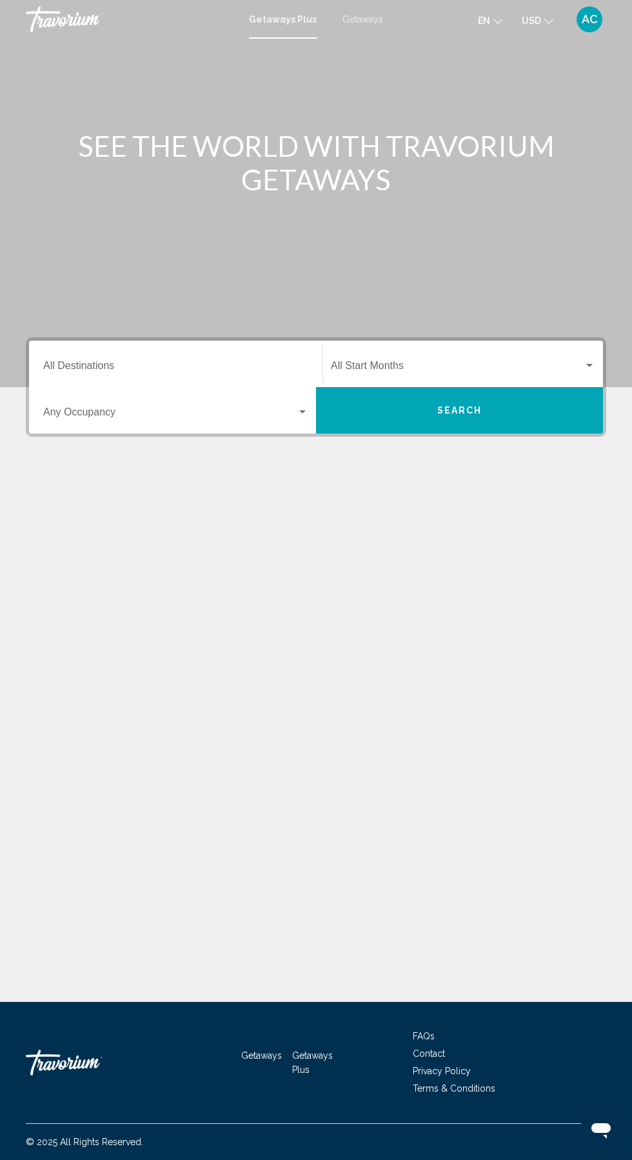
click at [97, 414] on span "Search widget" at bounding box center [170, 415] width 254 height 12
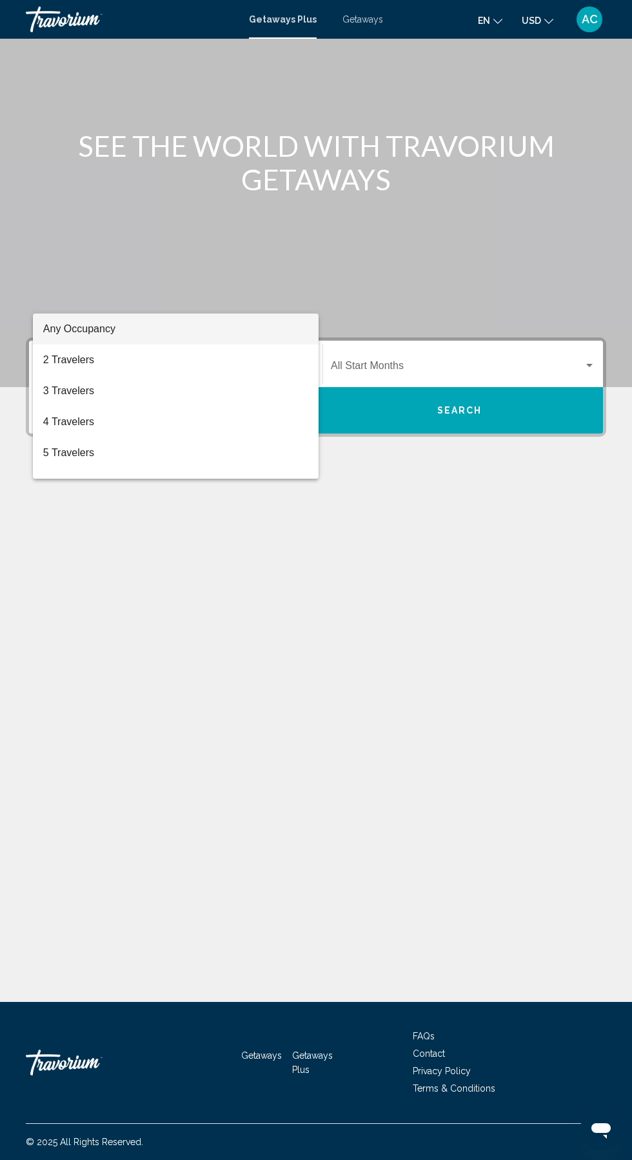
scroll to position [86, 0]
click at [97, 285] on div at bounding box center [316, 580] width 632 height 1160
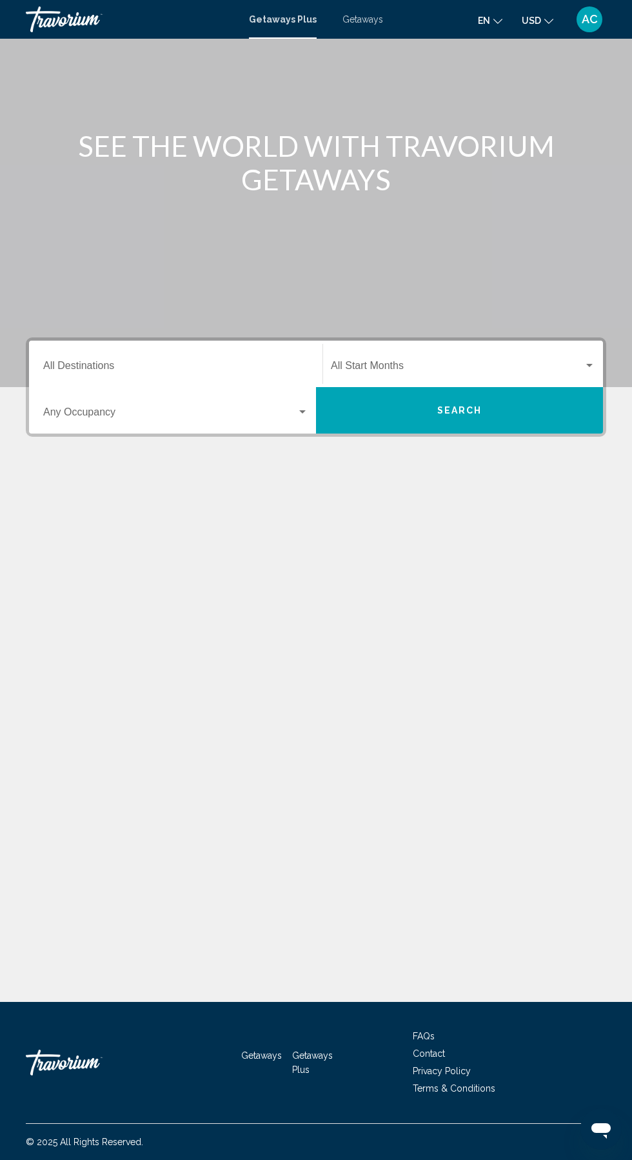
click at [57, 363] on input "Destination All Destinations" at bounding box center [175, 369] width 265 height 12
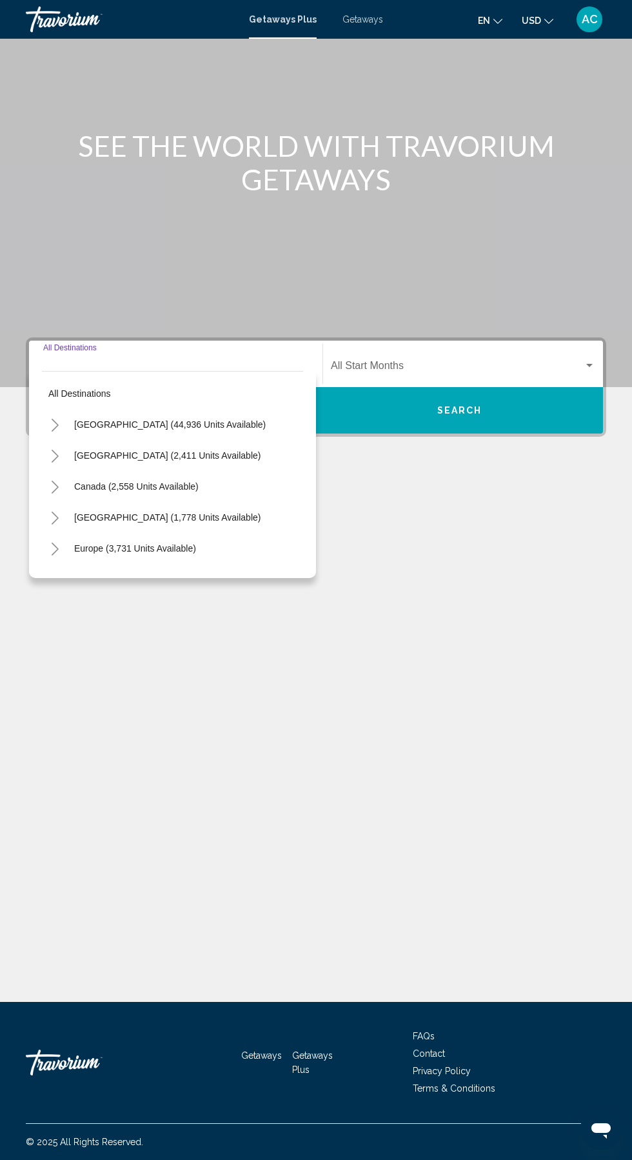
click at [72, 363] on input "Destination All Destinations" at bounding box center [175, 369] width 265 height 12
click at [61, 412] on button "Toggle United States (44,936 units available)" at bounding box center [55, 425] width 26 height 26
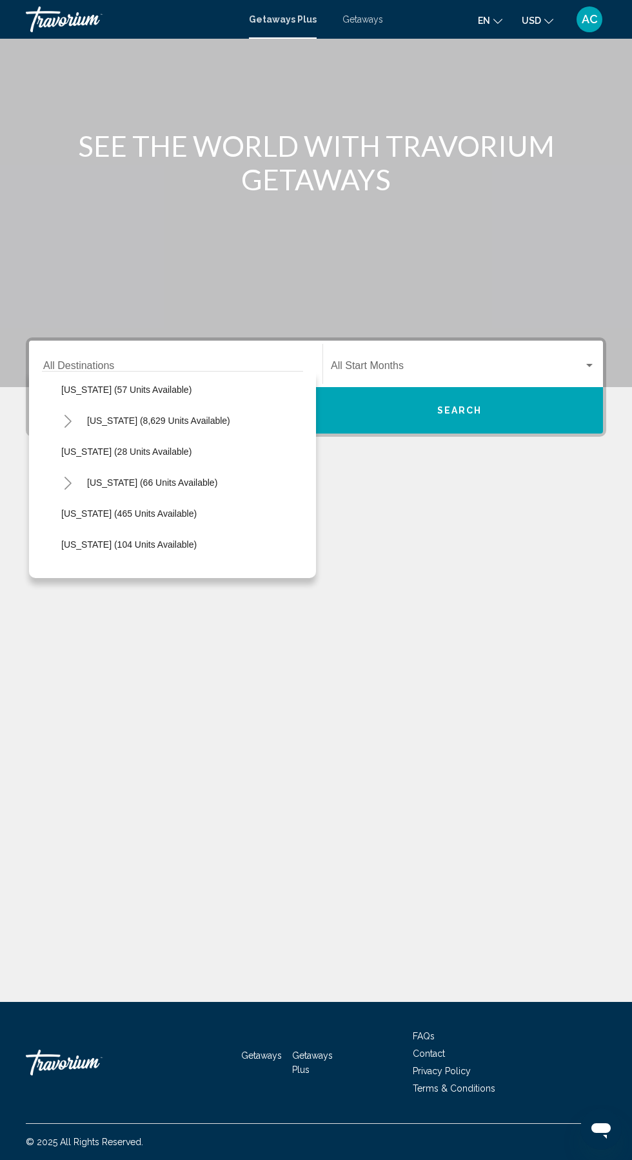
scroll to position [225, 0]
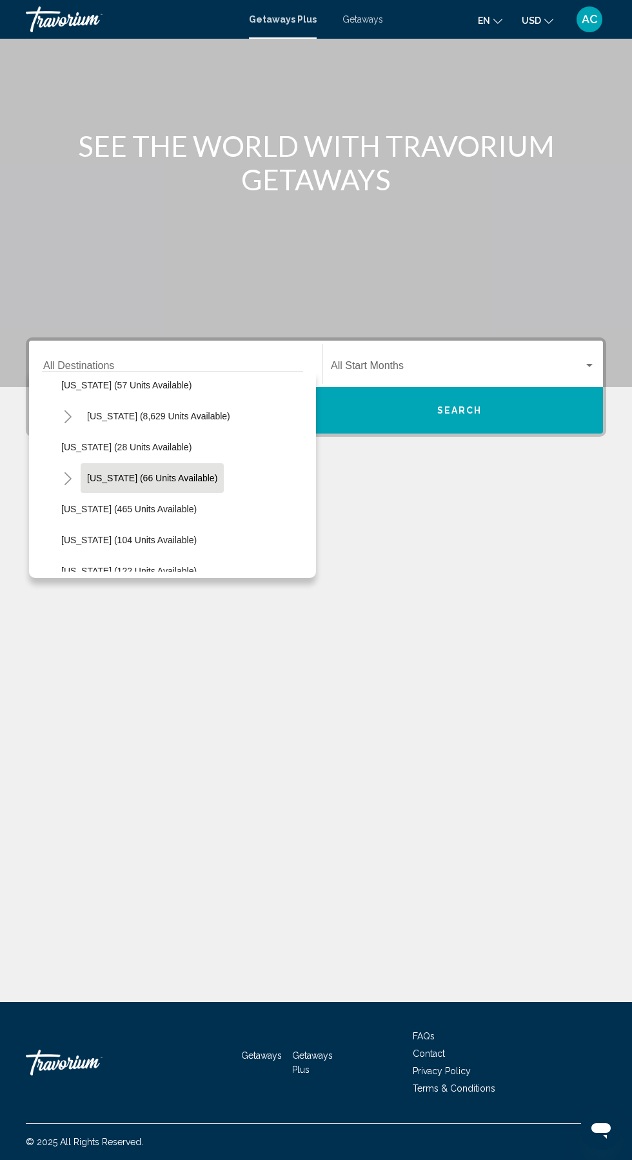
click at [99, 473] on span "[US_STATE] (66 units available)" at bounding box center [152, 478] width 130 height 10
type input "**********"
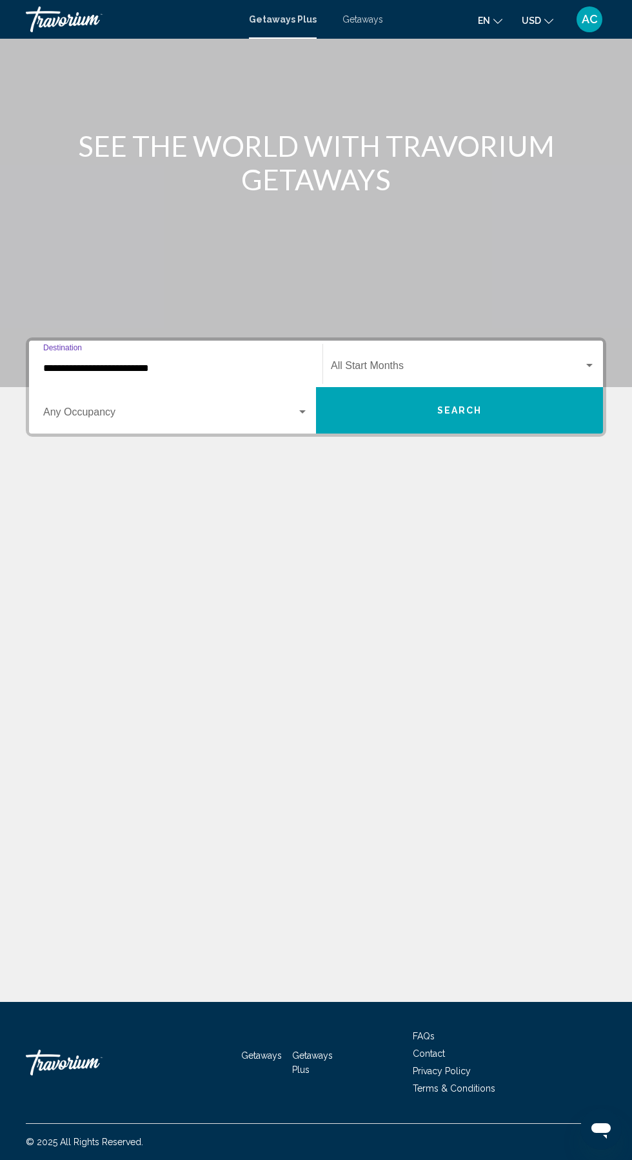
click at [463, 363] on span "Search widget" at bounding box center [457, 369] width 253 height 12
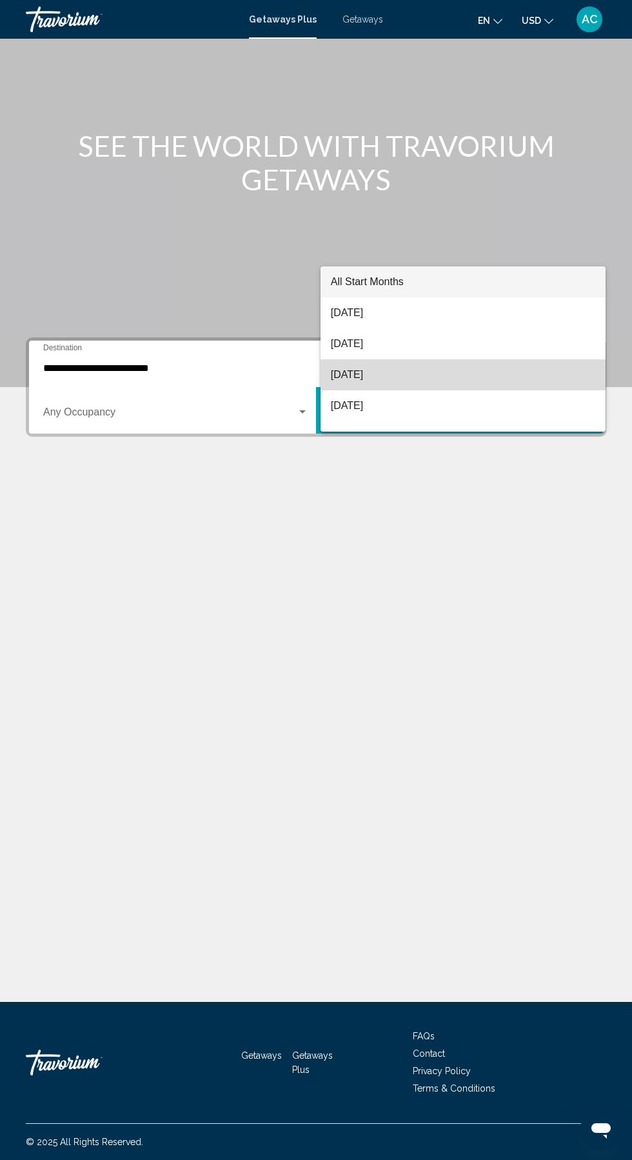
click at [345, 373] on span "[DATE]" at bounding box center [463, 374] width 265 height 31
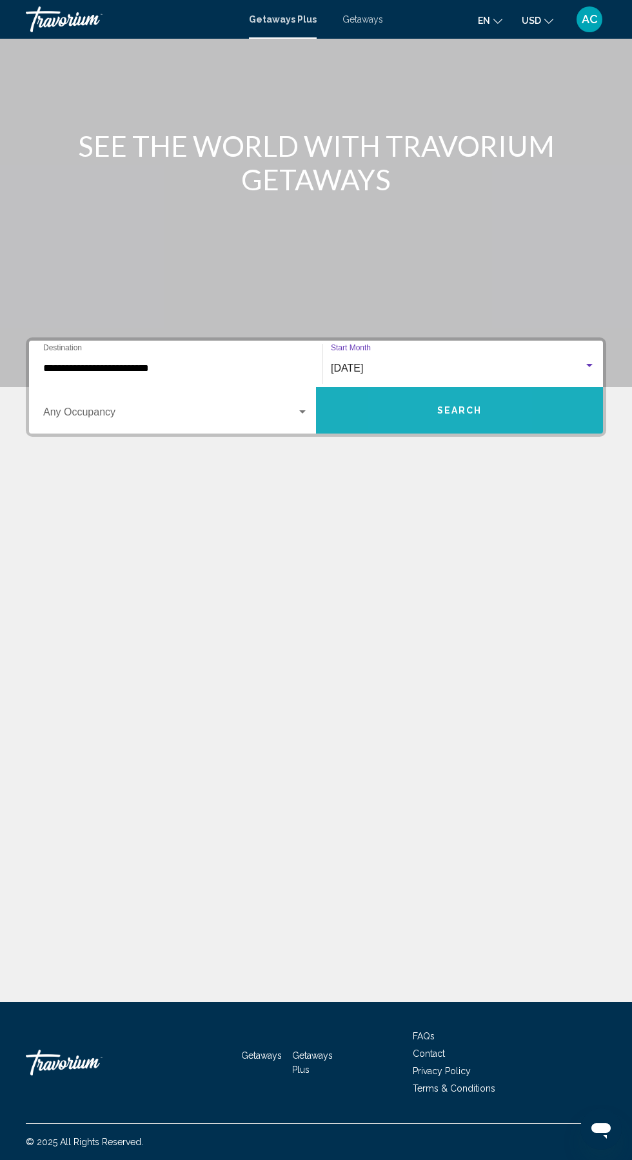
click at [405, 387] on button "Search" at bounding box center [459, 410] width 287 height 46
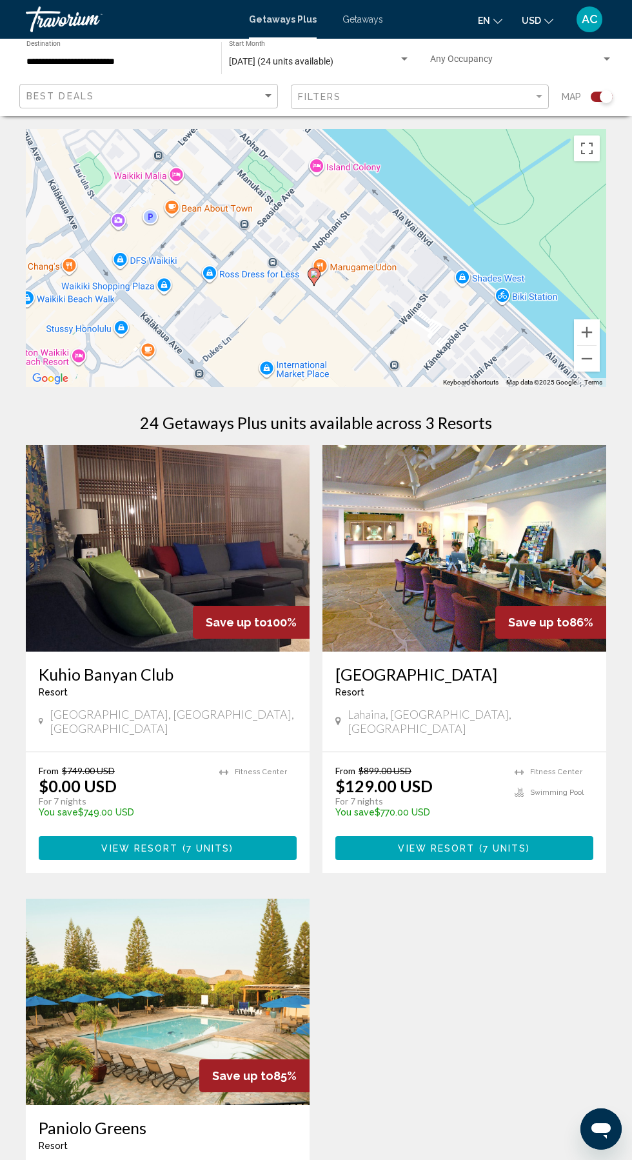
type input "**********"
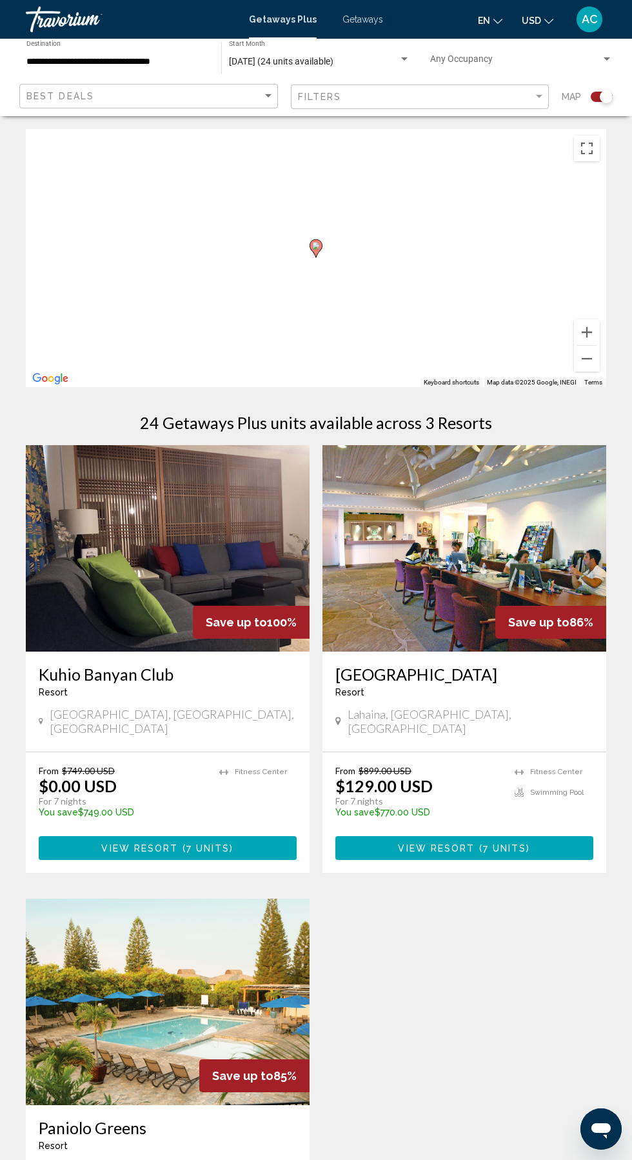
click at [314, 274] on div "To activate drag with keyboard, press Alt + Enter. Once in keyboard drag state,…" at bounding box center [316, 258] width 581 height 258
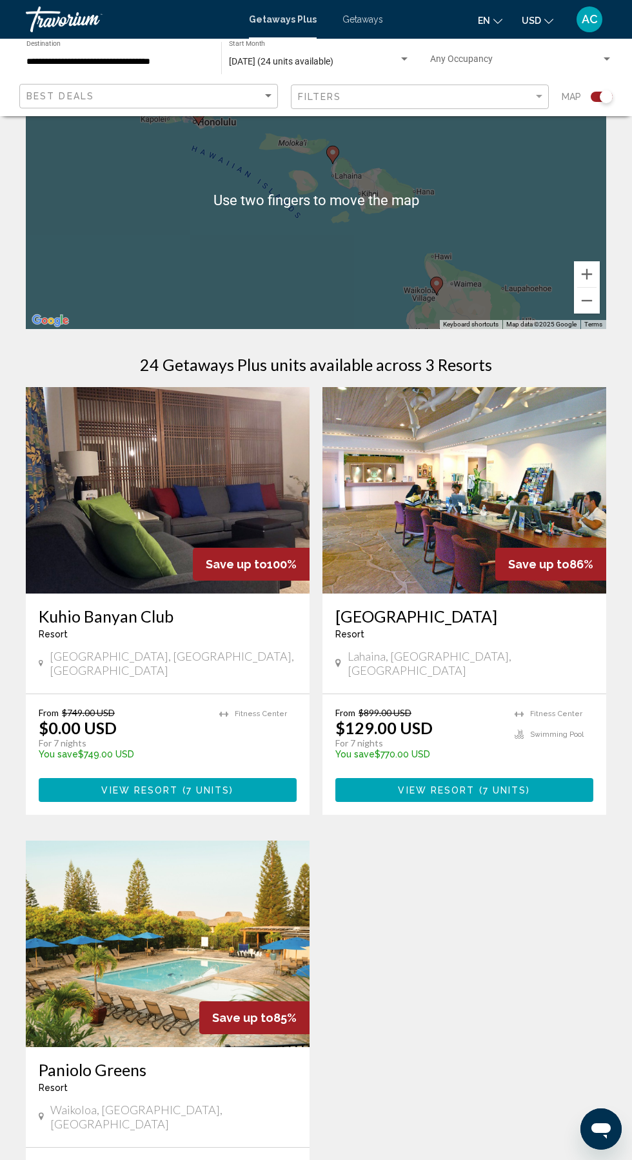
scroll to position [58, 0]
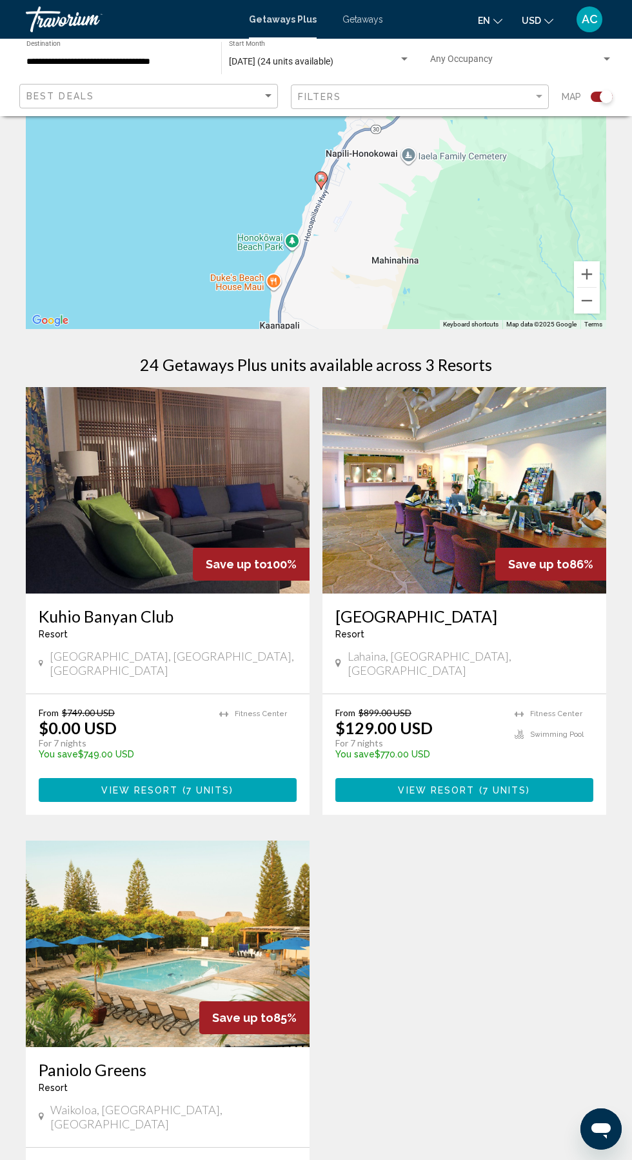
click at [143, 946] on img "Main content" at bounding box center [168, 944] width 284 height 206
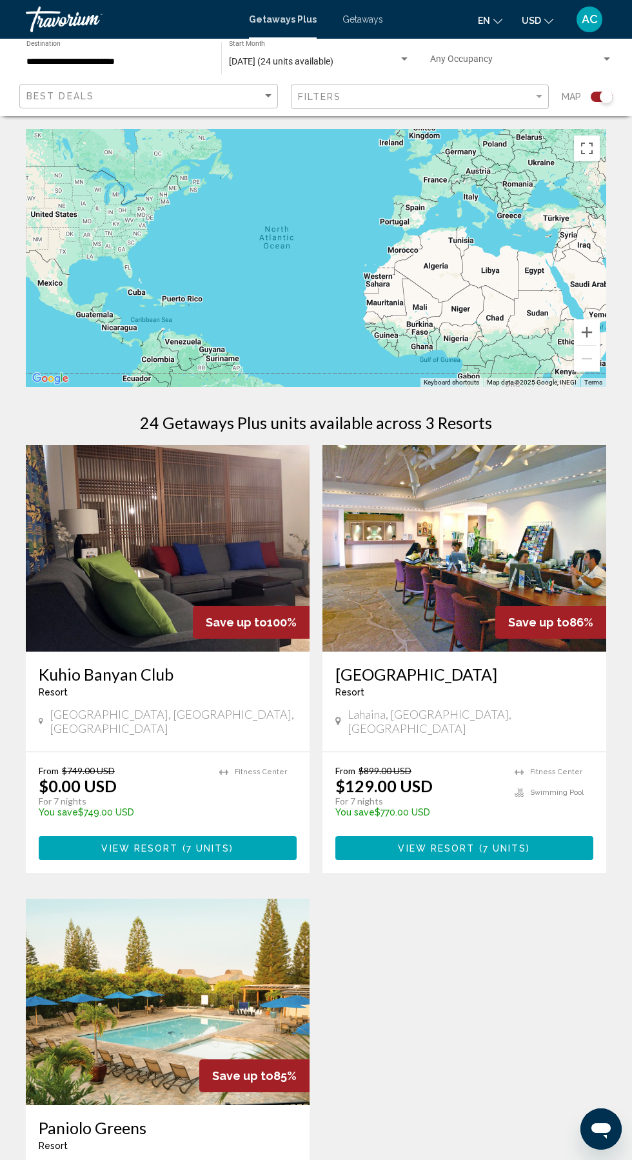
click at [114, 677] on h3 "Kuhio Banyan Club" at bounding box center [168, 673] width 258 height 19
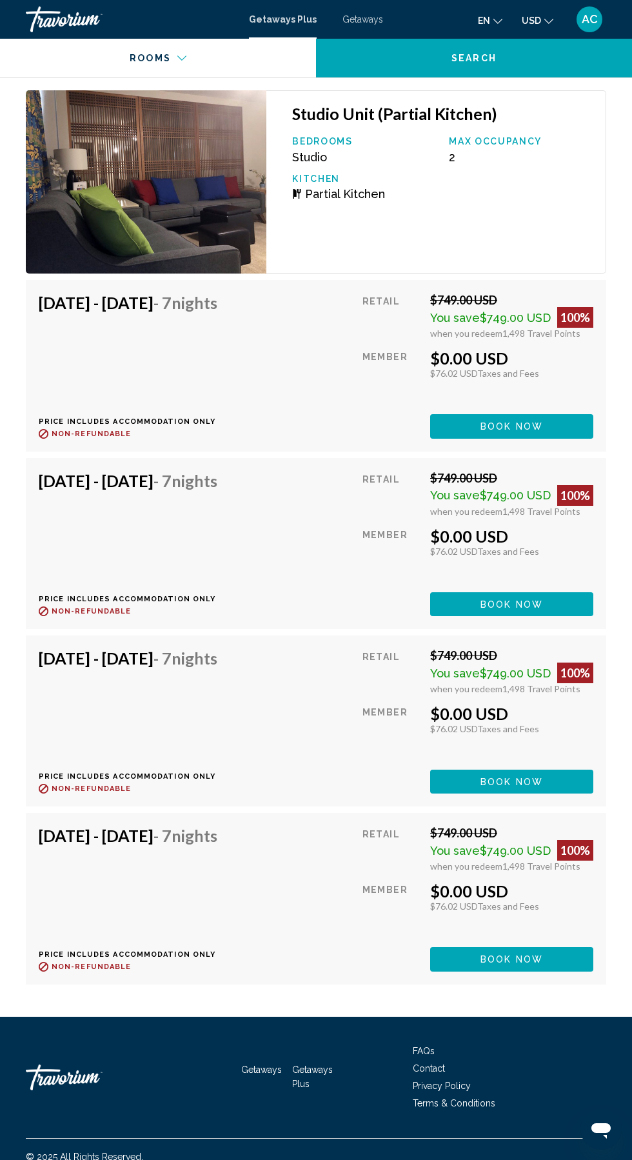
scroll to position [2464, 0]
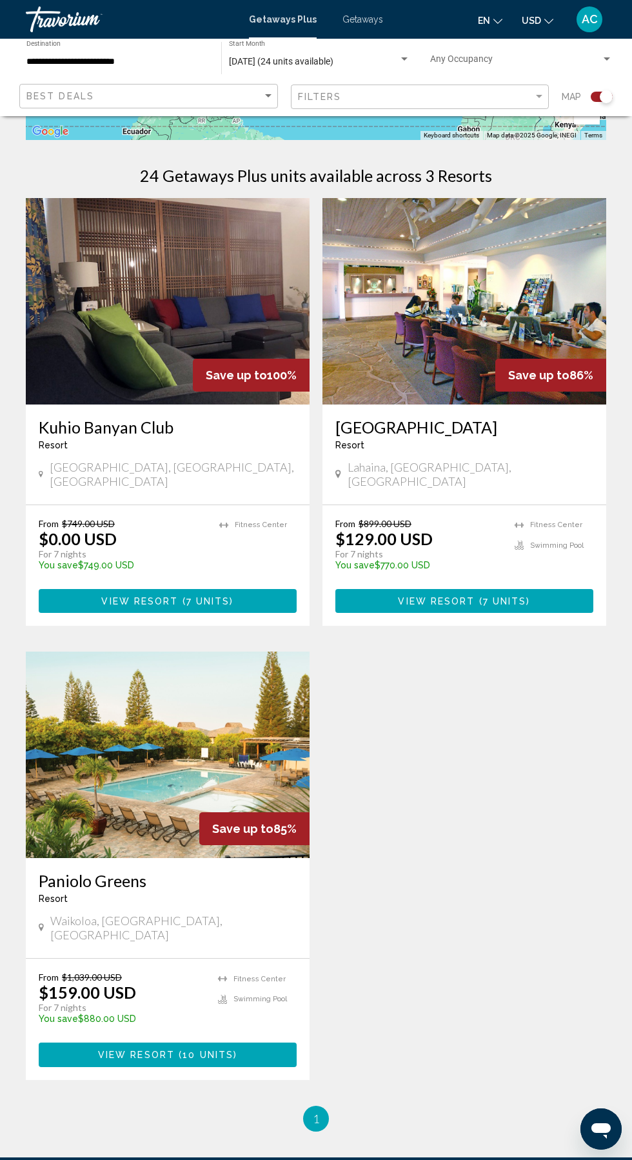
scroll to position [267, 0]
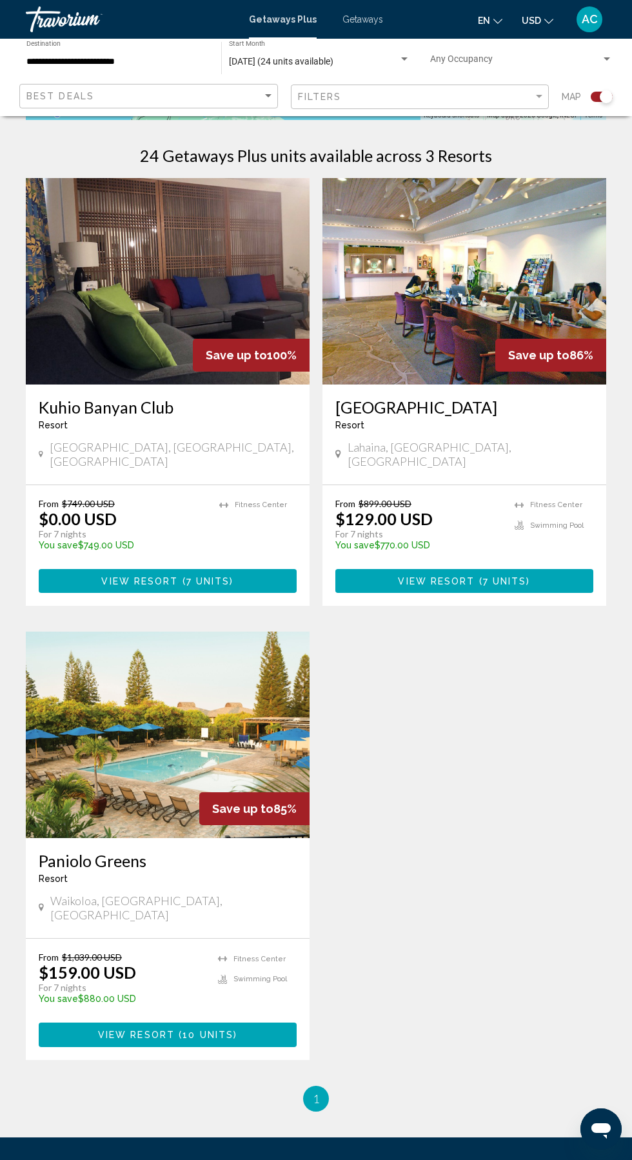
click at [99, 779] on img "Main content" at bounding box center [168, 735] width 284 height 206
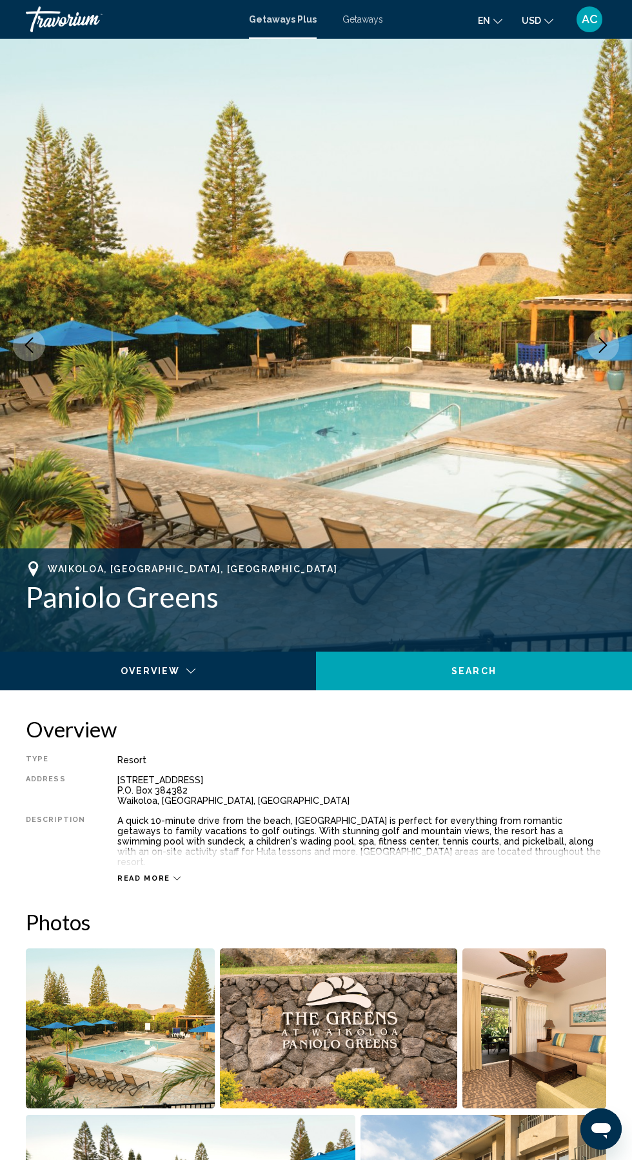
click at [132, 874] on span "Read more" at bounding box center [143, 878] width 53 height 8
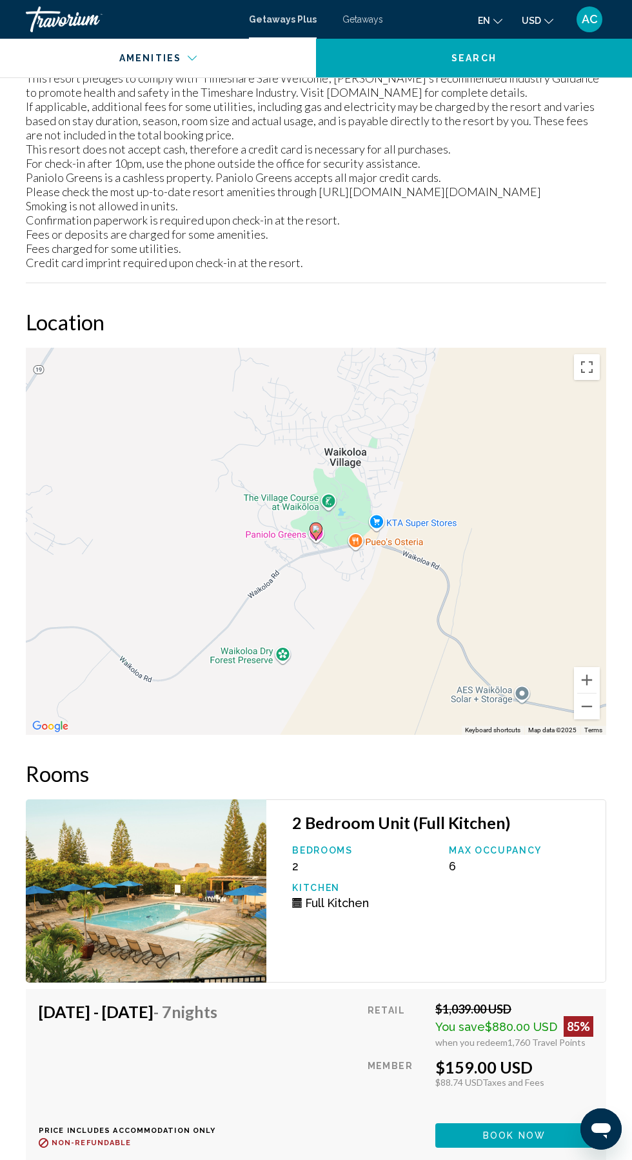
scroll to position [2081, 0]
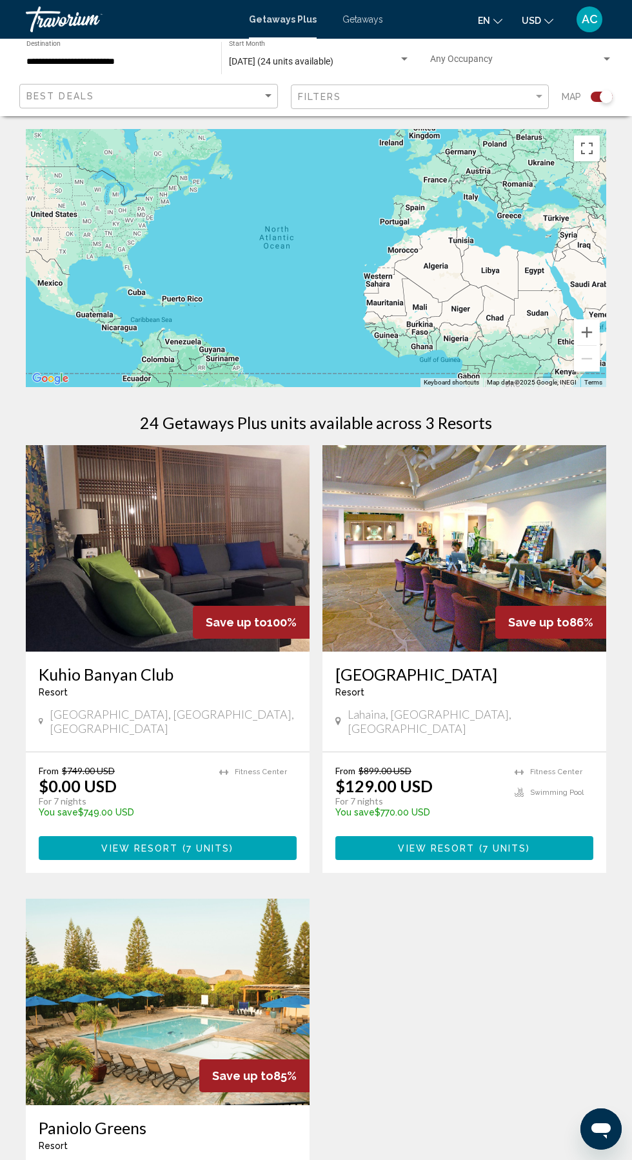
click at [428, 607] on img "Main content" at bounding box center [465, 548] width 284 height 206
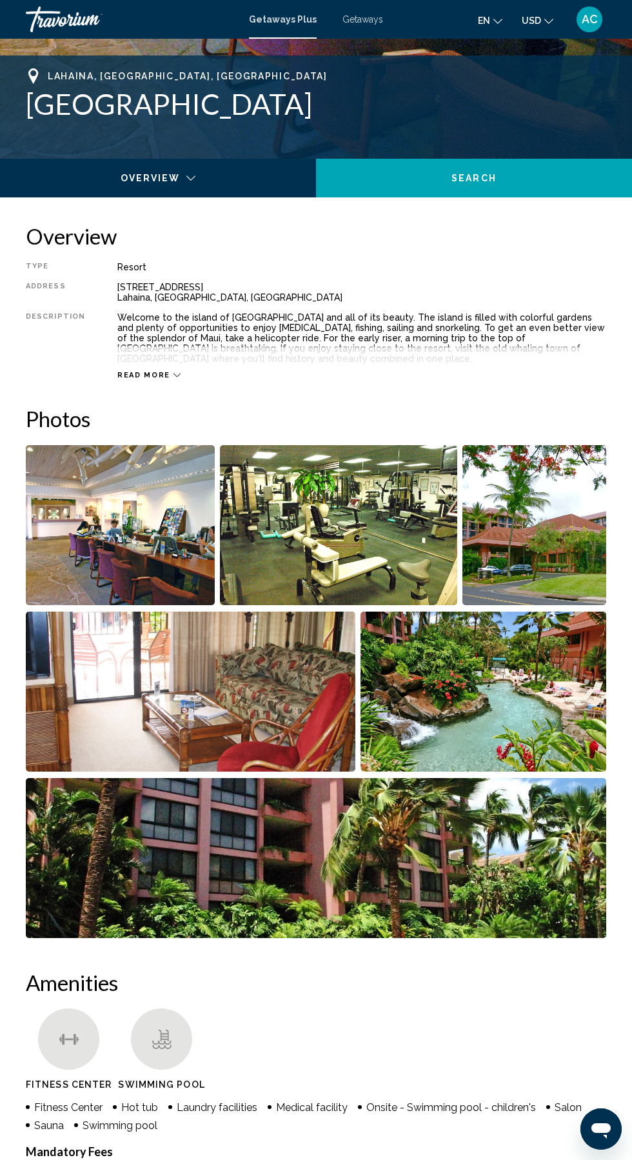
scroll to position [497, 0]
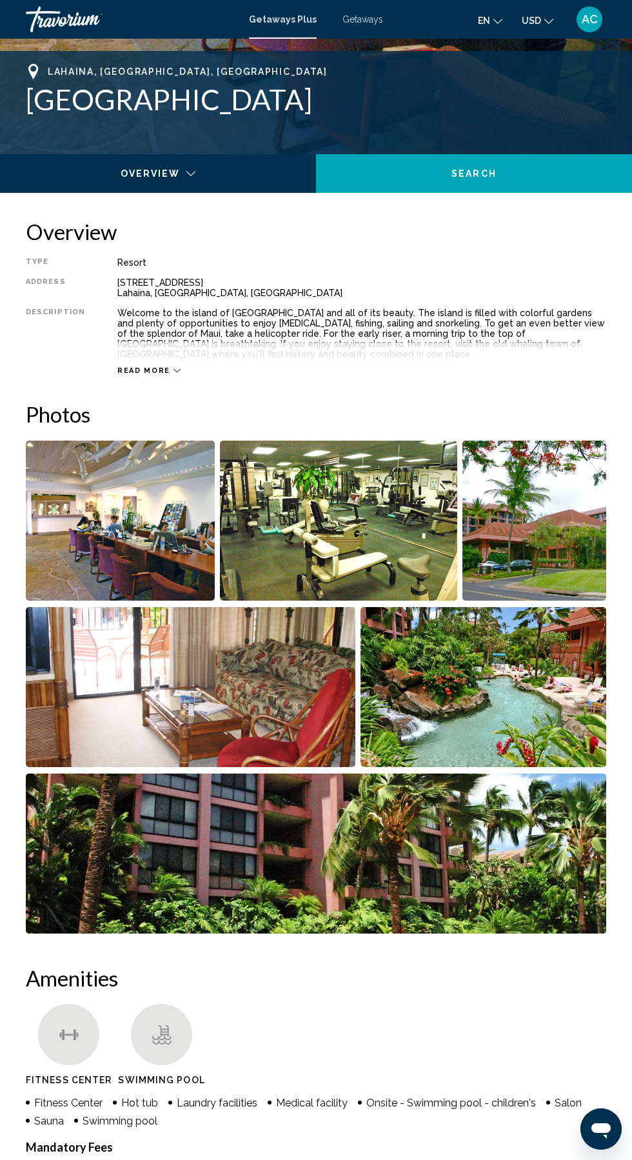
click at [141, 366] on span "Read more" at bounding box center [143, 370] width 53 height 8
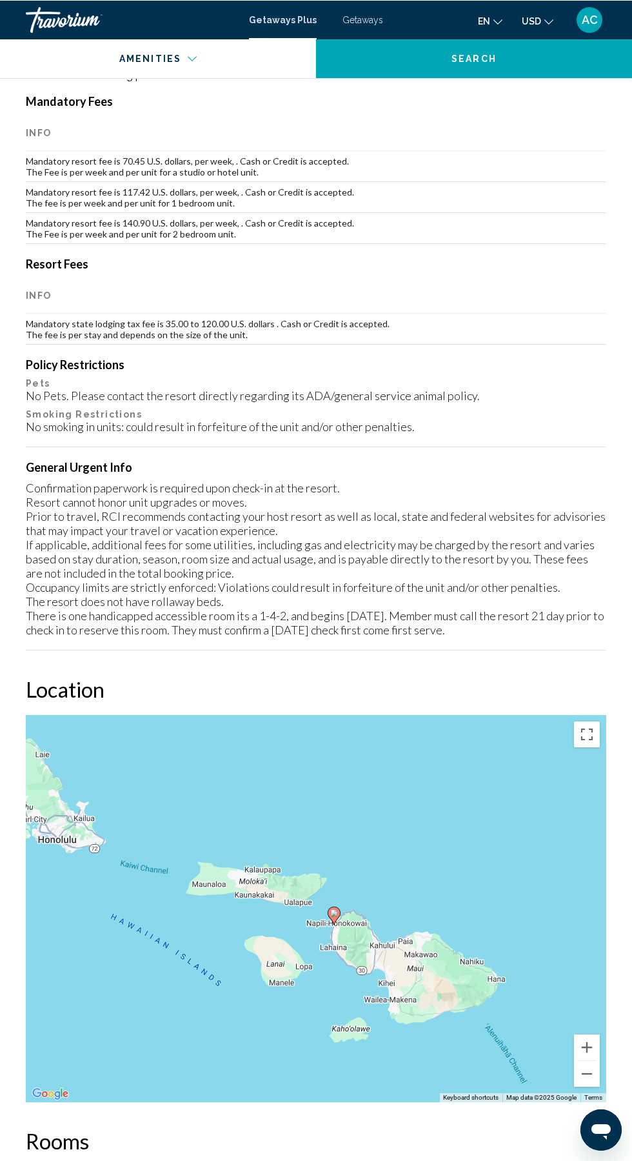
scroll to position [1548, 0]
